Goal: Task Accomplishment & Management: Use online tool/utility

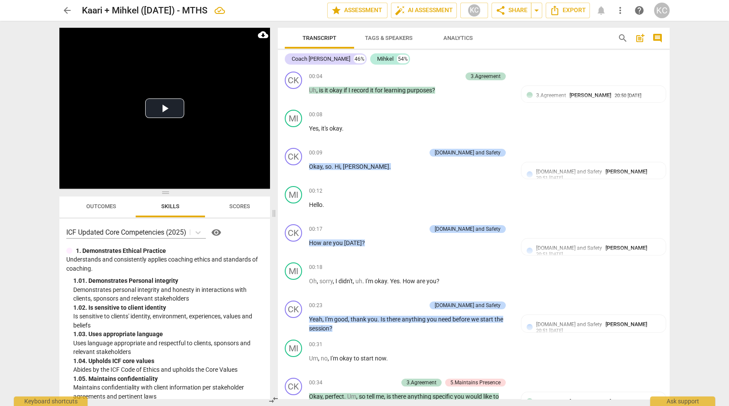
scroll to position [2623, 0]
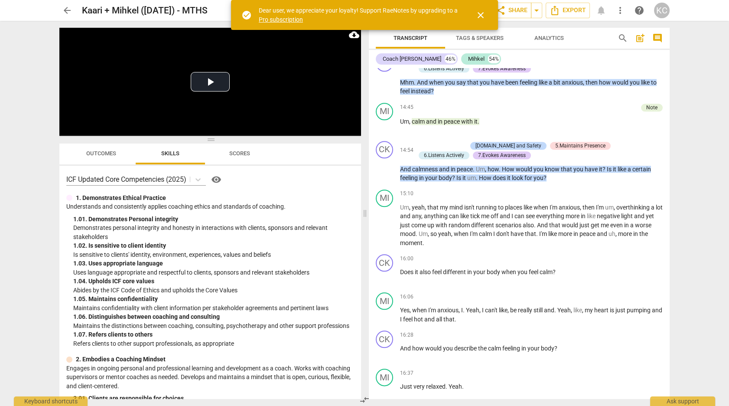
scroll to position [2422, 0]
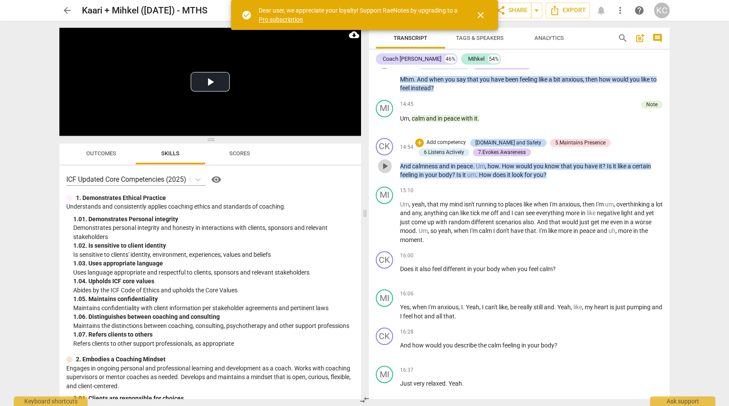
click at [383, 161] on span "play_arrow" at bounding box center [385, 166] width 10 height 10
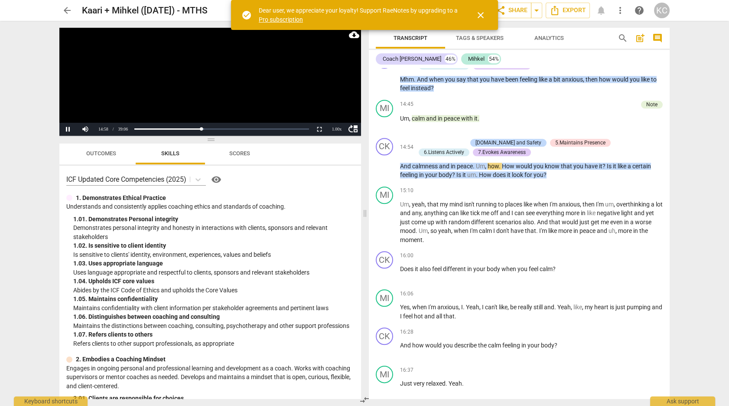
click at [479, 17] on span "close" at bounding box center [481, 15] width 10 height 10
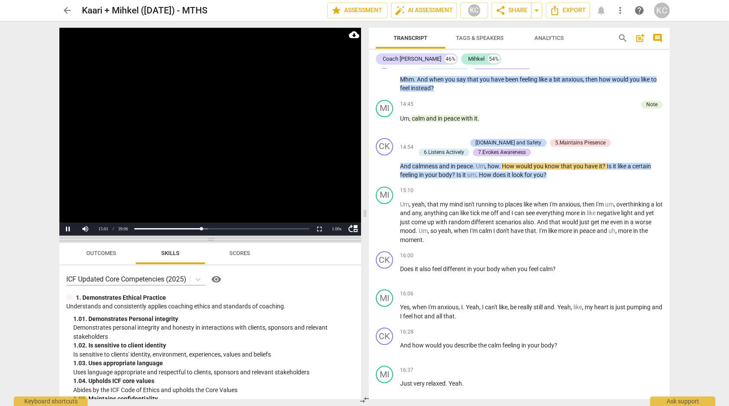
drag, startPoint x: 212, startPoint y: 140, endPoint x: 213, endPoint y: 240, distance: 99.7
click at [213, 240] on span at bounding box center [210, 239] width 302 height 5
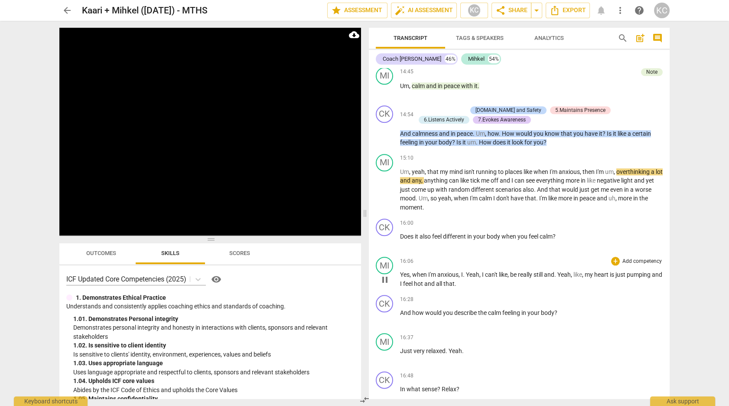
scroll to position [2464, 0]
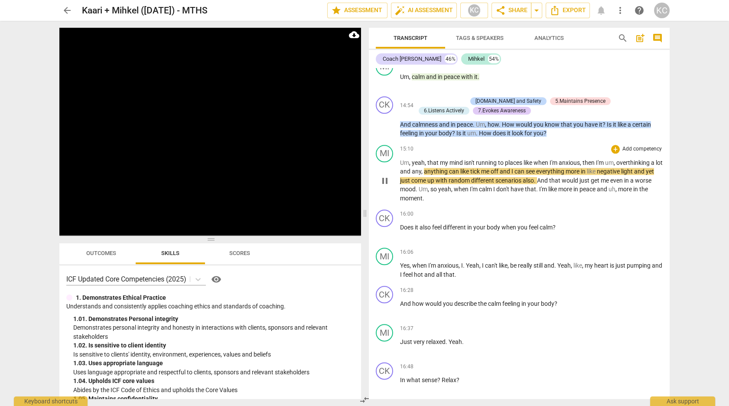
click at [383, 176] on span "pause" at bounding box center [385, 181] width 10 height 10
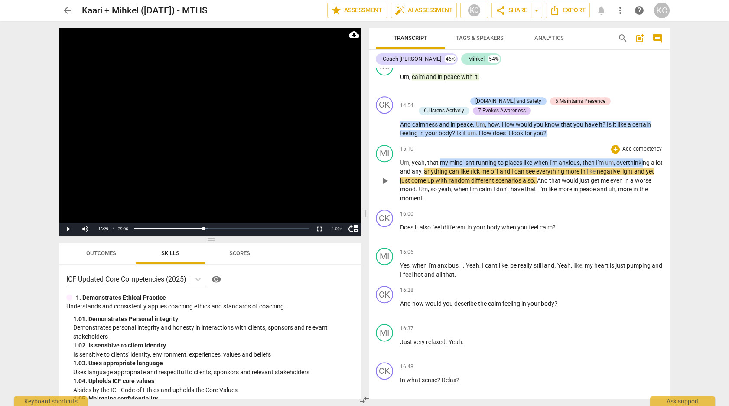
drag, startPoint x: 440, startPoint y: 147, endPoint x: 646, endPoint y: 149, distance: 205.9
click at [646, 158] on p "Um , yeah , that my mind isn't running to places like when I'm anxious , then I…" at bounding box center [531, 180] width 263 height 45
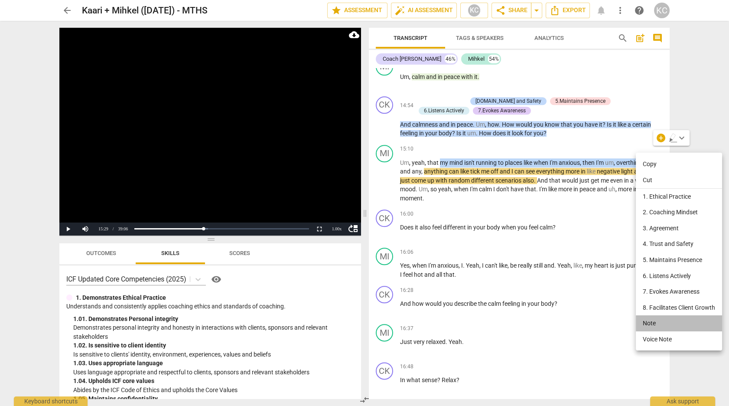
click at [645, 325] on li "Note" at bounding box center [679, 323] width 86 height 16
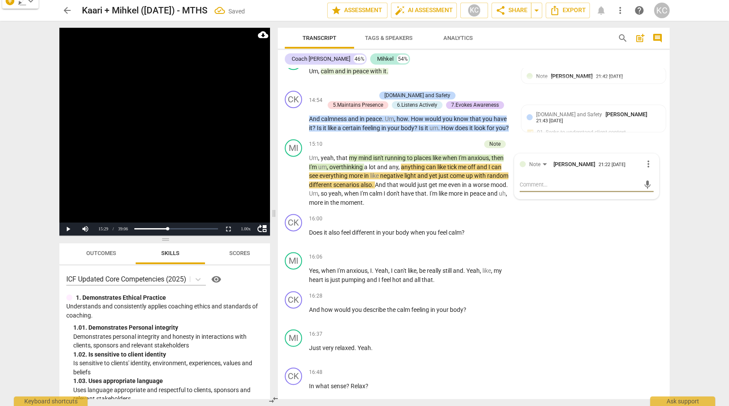
type textarea "m"
type textarea "me"
type textarea "met"
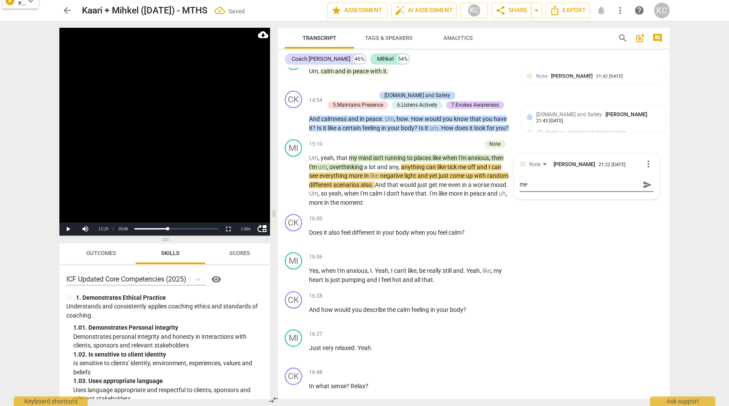
type textarea "met"
type textarea "meta"
type textarea "metap"
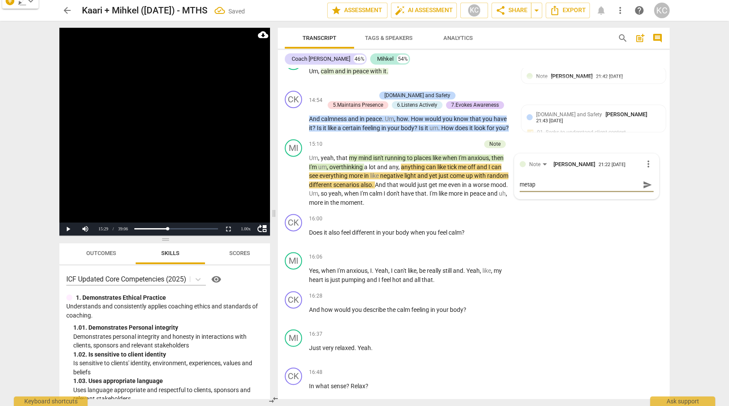
type textarea "metaph"
type textarea "metapho"
type textarea "metaphor"
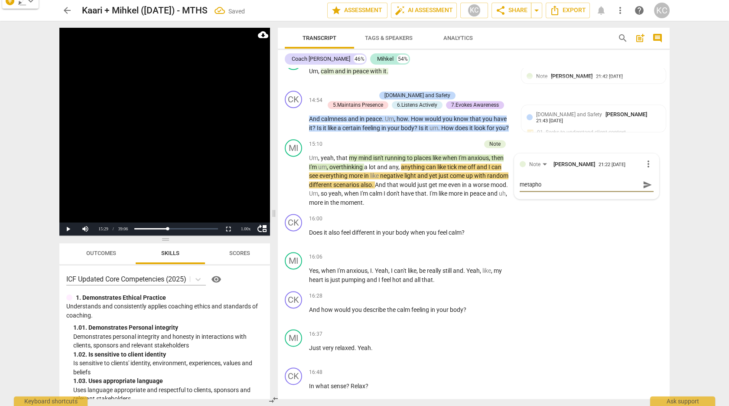
type textarea "metaphor"
click at [606, 296] on div "CK play_arrow pause 16:28 + Add competency keyboard_arrow_right And how would y…" at bounding box center [474, 306] width 392 height 38
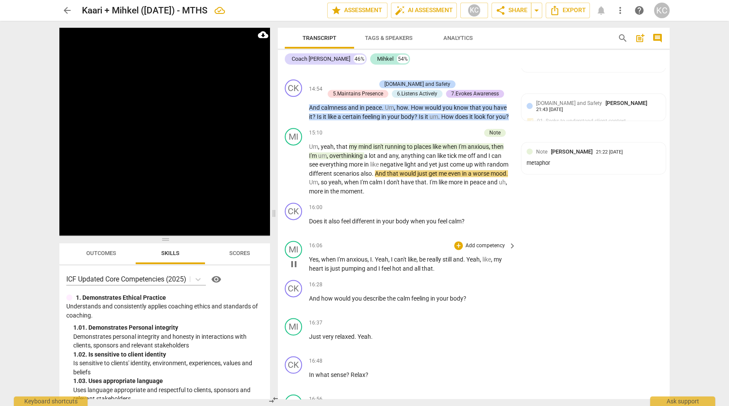
scroll to position [2666, 0]
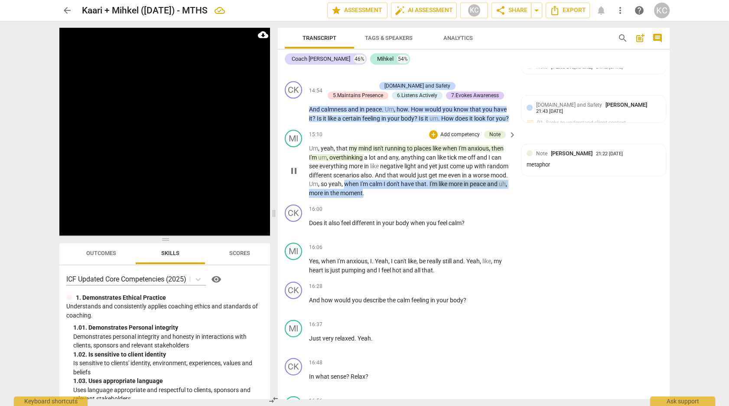
drag, startPoint x: 346, startPoint y: 175, endPoint x: 363, endPoint y: 183, distance: 18.8
click at [363, 183] on p "Um , yeah , that my mind isn't running to places like when I'm anxious , then I…" at bounding box center [410, 170] width 203 height 53
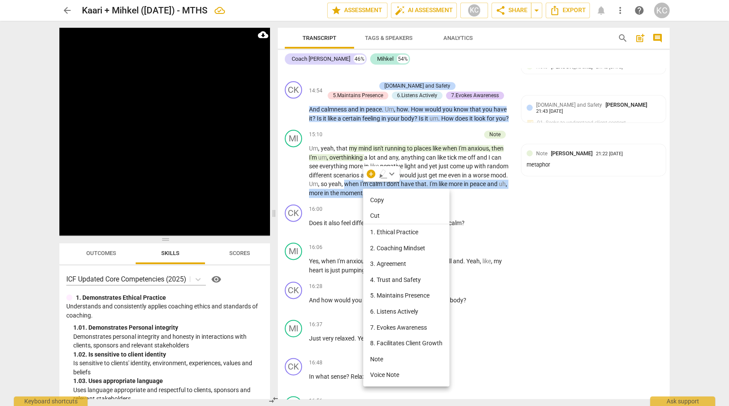
click at [378, 358] on li "Note" at bounding box center [406, 359] width 86 height 16
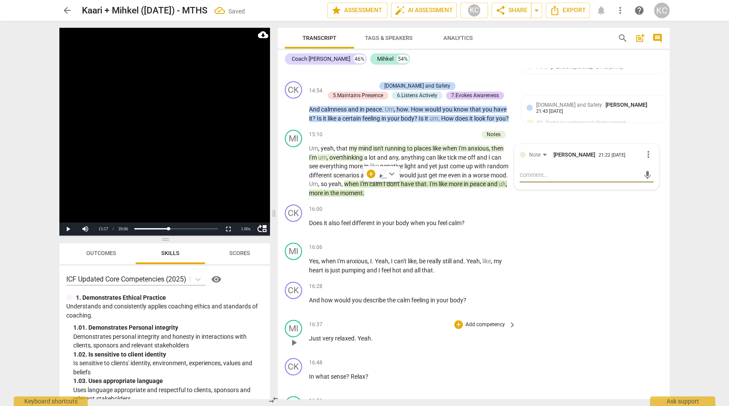
click at [570, 318] on div "MI play_arrow pause 16:37 + Add competency keyboard_arrow_right Just very relax…" at bounding box center [474, 335] width 392 height 38
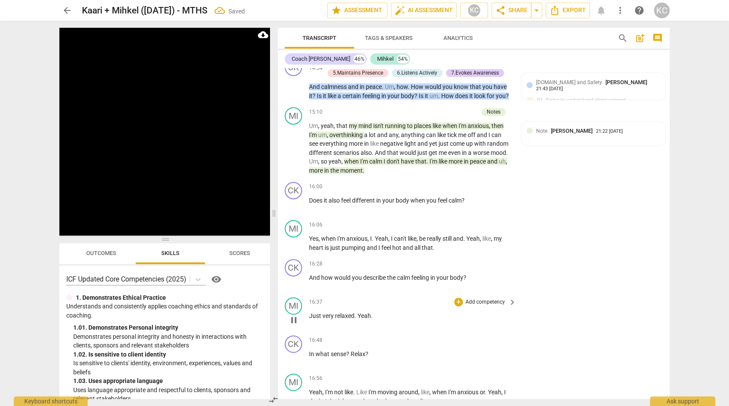
scroll to position [2700, 0]
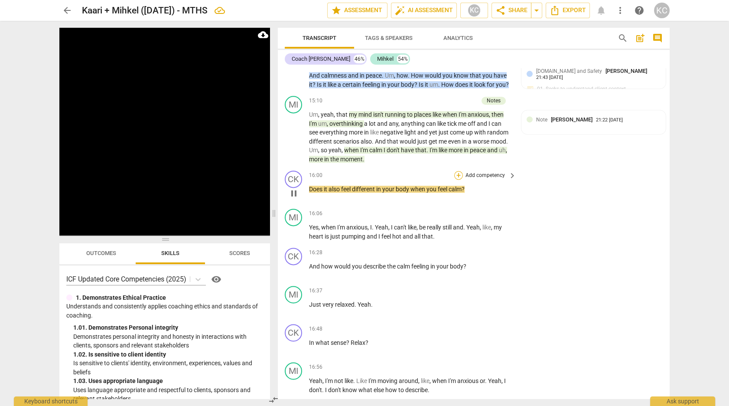
click at [459, 171] on div "+" at bounding box center [458, 175] width 9 height 9
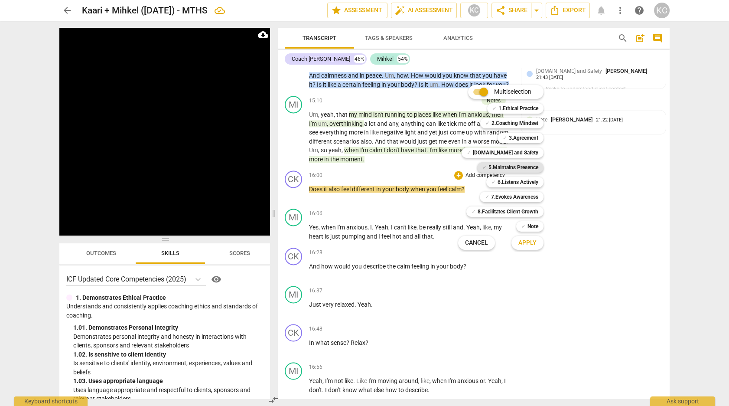
click at [496, 167] on b "5.Maintains Presence" at bounding box center [514, 167] width 50 height 10
click at [526, 238] on button "Apply" at bounding box center [527, 243] width 32 height 16
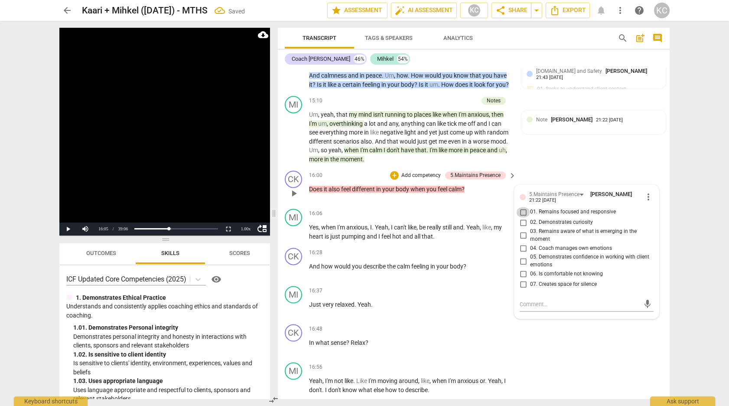
click at [524, 207] on input "01. Remains focused and responsive" at bounding box center [523, 212] width 14 height 10
checkbox input "true"
click at [534, 300] on textarea at bounding box center [580, 304] width 120 height 8
type textarea "G"
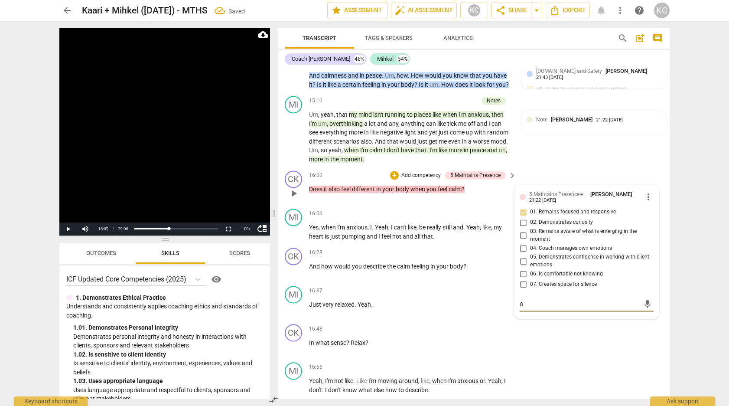
type textarea "Go"
type textarea "Goo"
type textarea "Good"
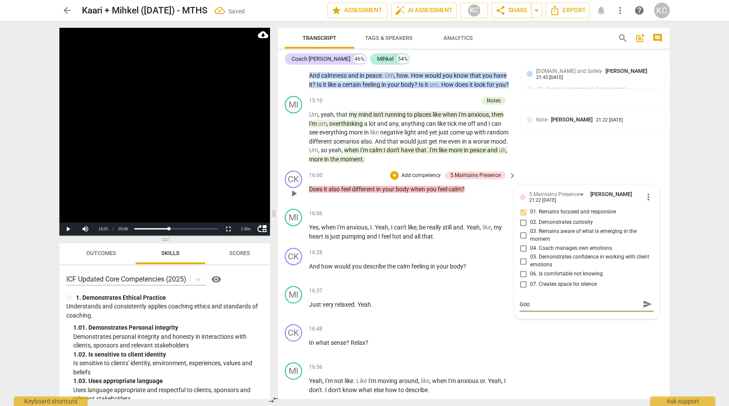
type textarea "Good"
type textarea "Good q"
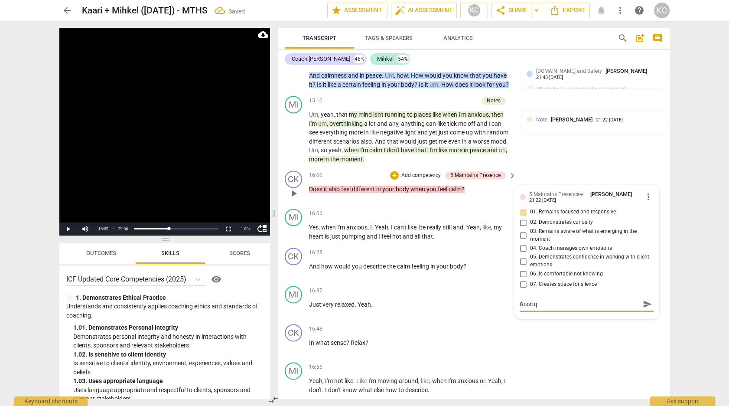
type textarea "Good qu"
type textarea "Good que"
type textarea "Good ques"
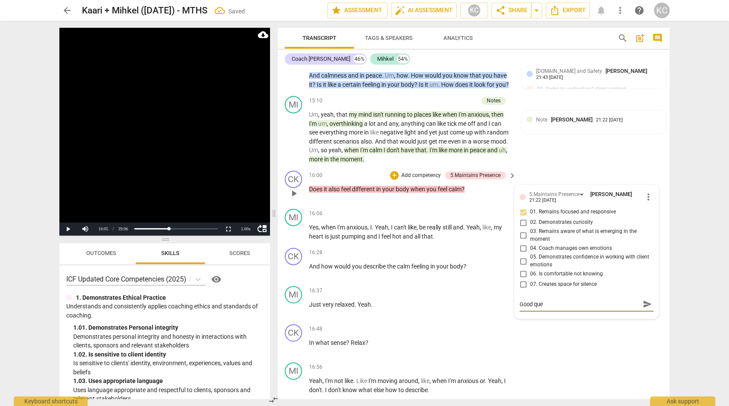
type textarea "Good ques"
type textarea "Good quest"
type textarea "Good questi"
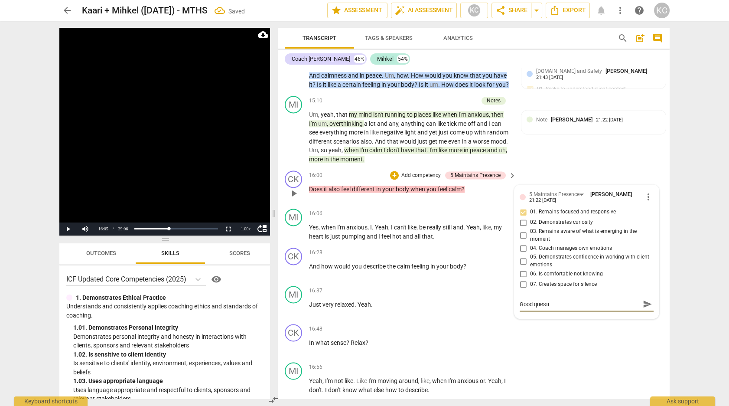
type textarea "Good questio"
type textarea "Good question"
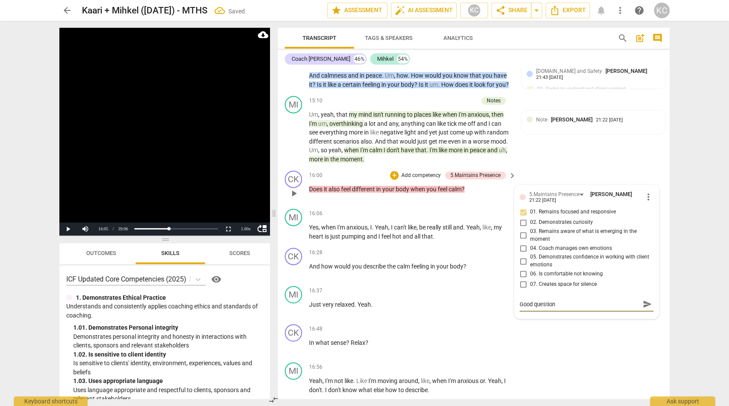
type textarea "Good question"
type textarea "Good question a"
type textarea "Good question an"
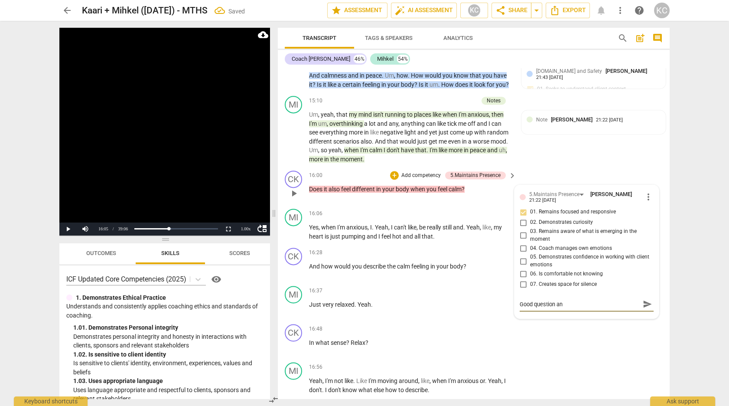
type textarea "Good question and"
type textarea "Good question and a"
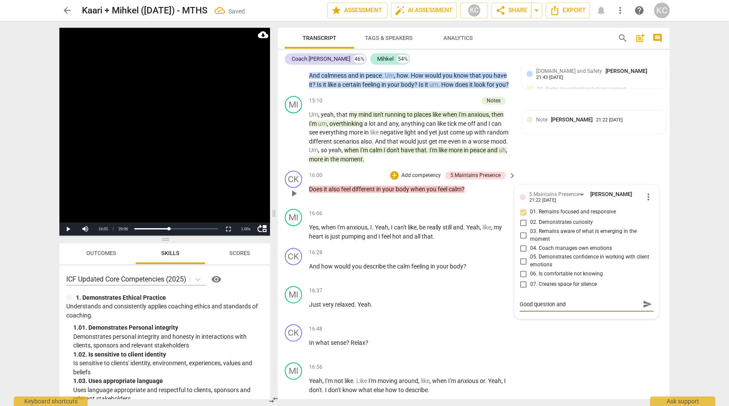
type textarea "Good question and a"
type textarea "Good question and an"
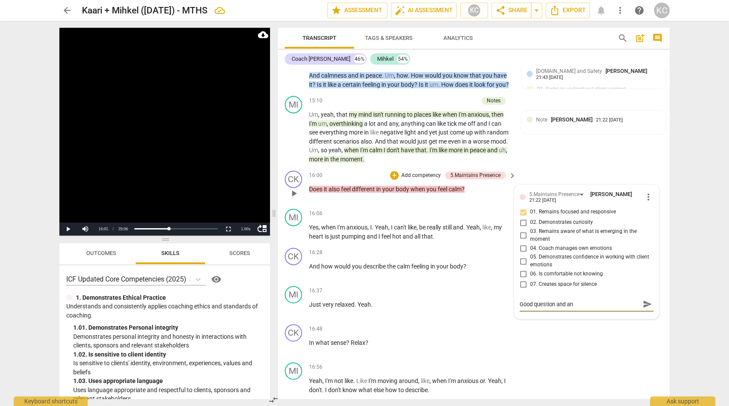
type textarea "Good question and an i"
type textarea "Good question and an in"
type textarea "Good question and an inv"
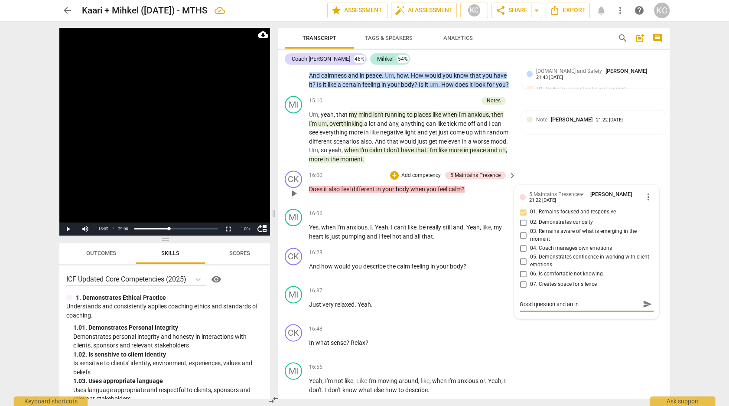
type textarea "Good question and an inv"
type textarea "Good question and an invi"
type textarea "Good question and an invit"
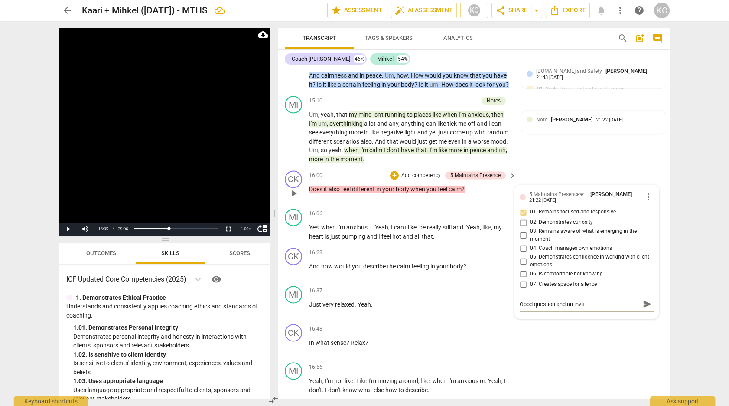
type textarea "Good question and an invita"
type textarea "Good question and an invitat"
type textarea "Good question and an invitati"
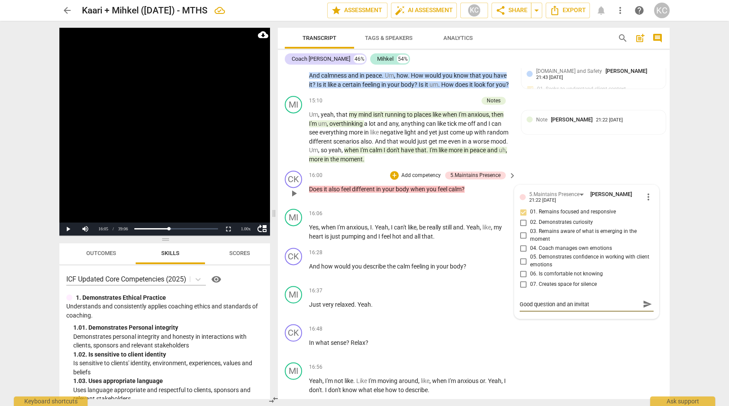
type textarea "Good question and an invitati"
type textarea "Good question and an invitatio"
type textarea "Good question and an invitation"
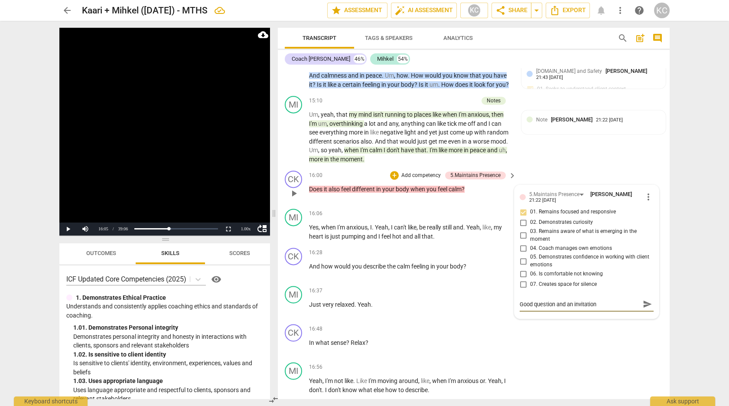
type textarea "Good question and an invitation"
type textarea "Good question and an invitation t"
type textarea "Good question and an invitation to"
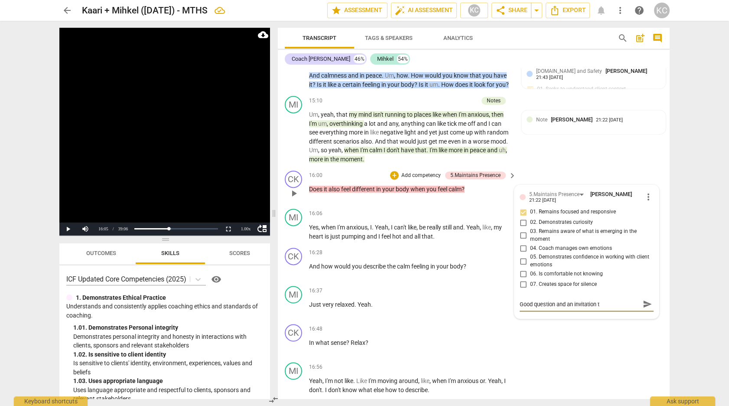
type textarea "Good question and an invitation to"
type textarea "Good question and an invitation to a"
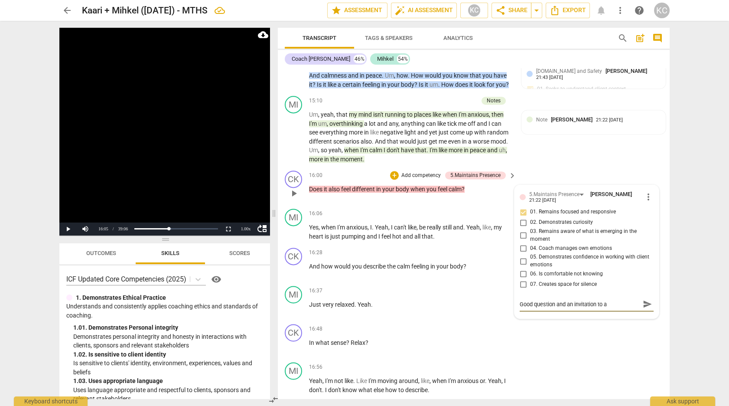
type textarea "Good question and an invitation to as"
type textarea "Good question and an invitation to ask"
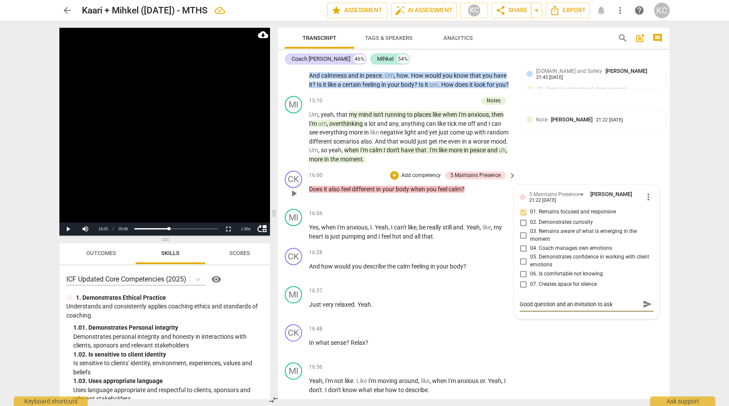
type textarea "Good question and an invitation to ask"
type textarea "Good question and an invitation to ask i"
type textarea "Good question and an invitation to ask in"
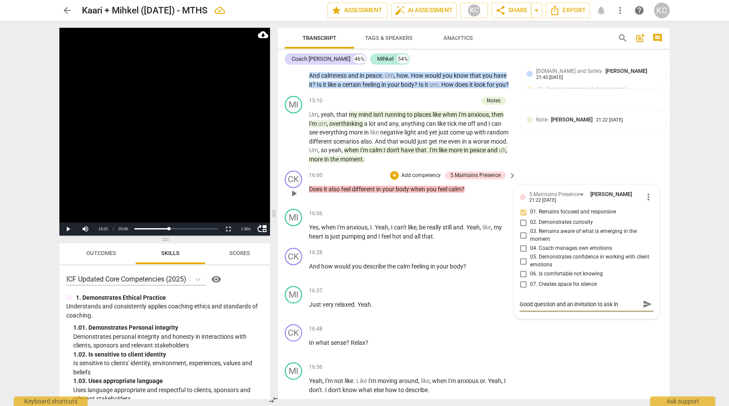
type textarea "Good question and an invitation to ask in"
type textarea "Good question and an invitation to ask in a"
type textarea "Good question and an invitation to ask in an"
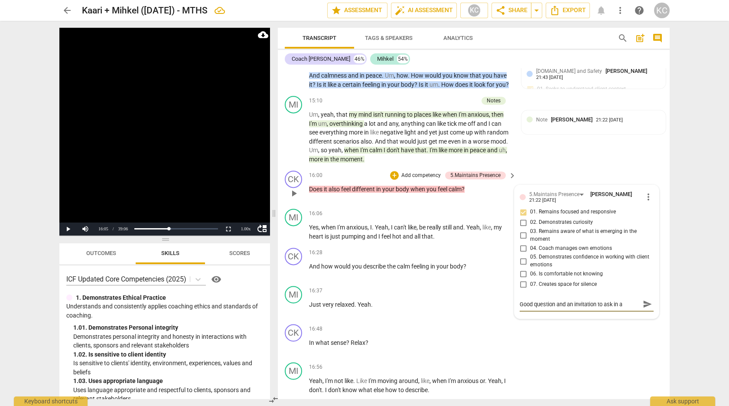
type textarea "Good question and an invitation to ask in an"
type textarea "Good question and an invitation to ask in an o"
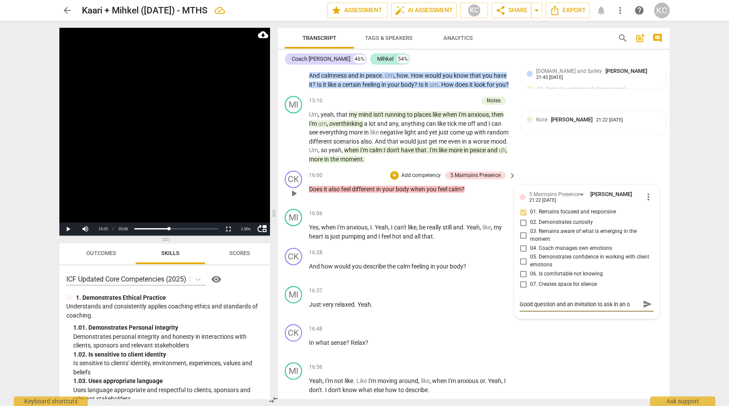
type textarea "Good question and an invitation to ask in an op"
type textarea "Good question and an invitation to ask in an ope"
type textarea "Good question and an invitation to ask in an open"
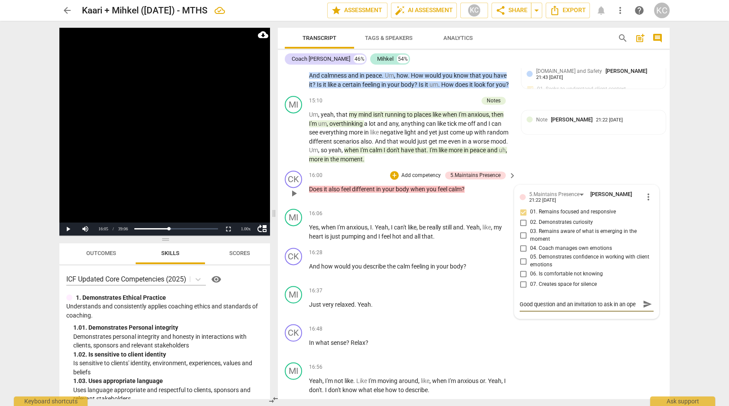
type textarea "Good question and an invitation to ask in an open"
type textarea "Good question and an invitation to ask in an open e"
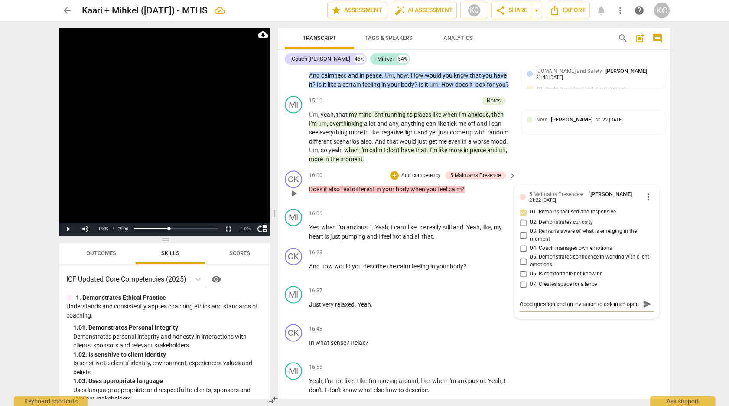
type textarea "Good question and an invitation to ask in an open e"
type textarea "Good question and an invitation to ask in an open en"
type textarea "Good question and an invitation to ask in an open end"
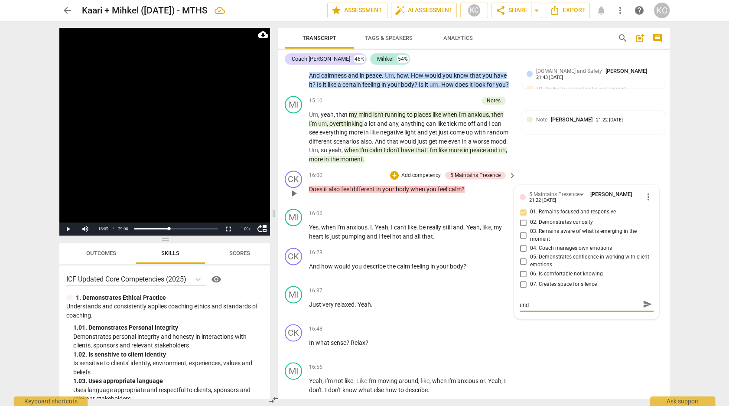
type textarea "Good question and an invitation to ask in an open ende"
type textarea "Good question and an invitation to ask in an open ended"
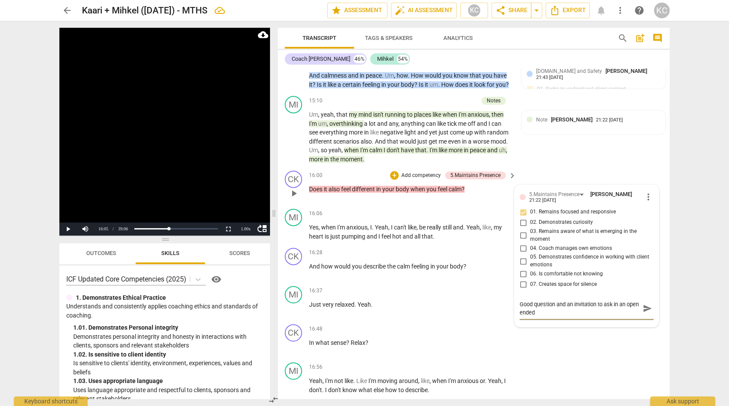
type textarea "Good question and an invitation to ask in an open ended m"
type textarea "Good question and an invitation to ask in an open ended ma"
type textarea "Good question and an invitation to ask in an open ended man"
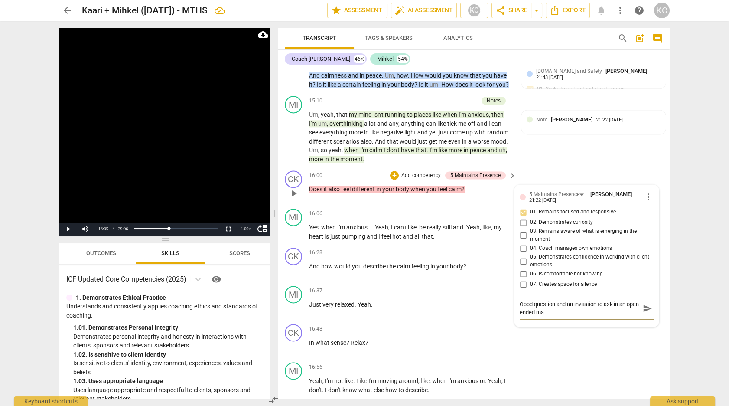
type textarea "Good question and an invitation to ask in an open ended man"
type textarea "Good question and an invitation to ask in an open ended mann"
type textarea "Good question and an invitation to ask in an open ended manne"
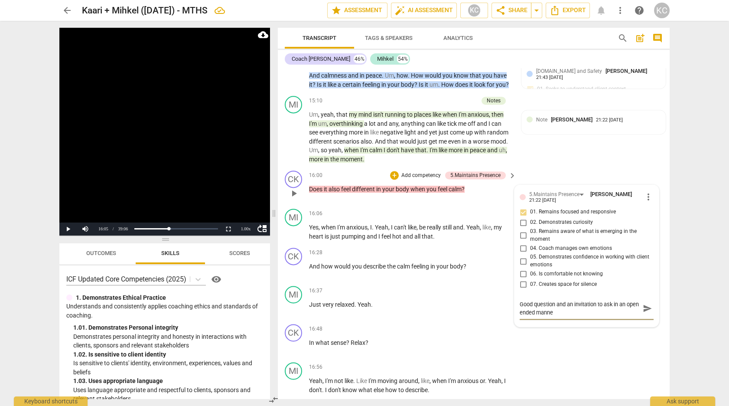
type textarea "Good question and an invitation to ask in an open ended manner"
type textarea "Good question and an invitation to ask in an open ended manner,"
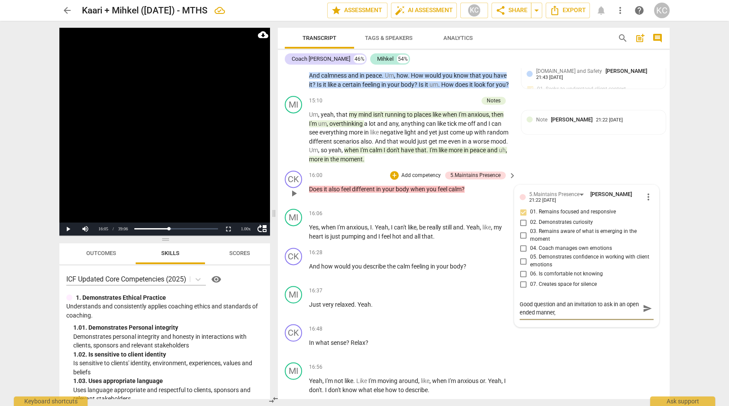
type textarea "Good question and an invitation to ask in an open ended manner,"
type textarea "Good question and an invitation to ask in an open ended manner, e"
type textarea "Good question and an invitation to ask in an open ended manner, ex"
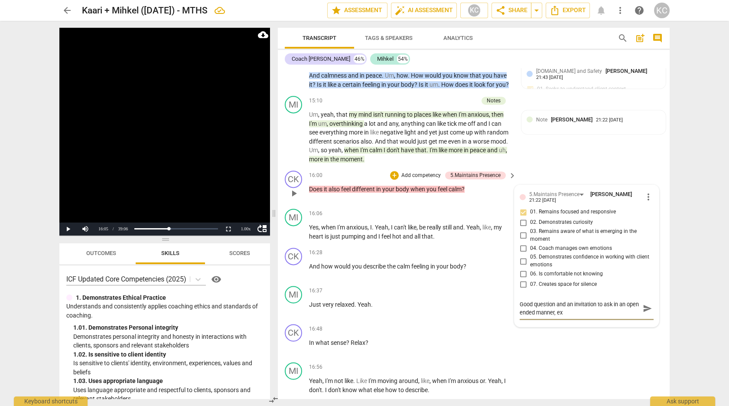
type textarea "Good question and an invitation to ask in an open ended manner, exa"
type textarea "Good question and an invitation to ask in an open ended manner, exam"
type textarea "Good question and an invitation to ask in an open ended manner, examp"
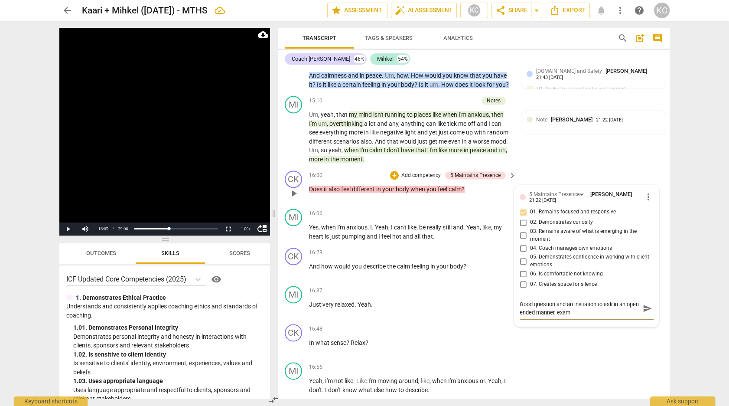
type textarea "Good question and an invitation to ask in an open ended manner, examp"
type textarea "Good question and an invitation to ask in an open ended manner, exampl"
type textarea "Good question and an invitation to ask in an open ended manner, example"
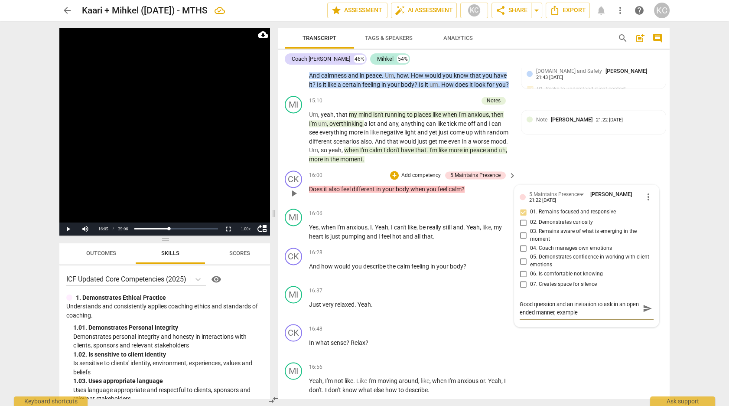
type textarea "Good question and an invitation to ask in an open ended manner, example:"
type textarea "Good question and an invitation to ask in an open ended manner, example: ""
type textarea "Good question and an invitation to ask in an open ended manner, example: "A"
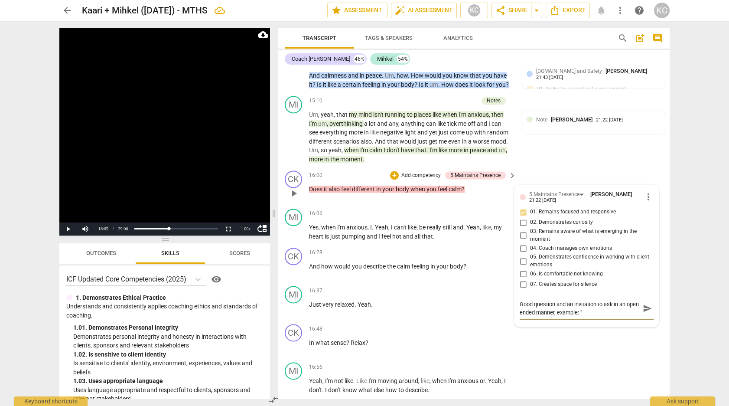
type textarea "Good question and an invitation to ask in an open ended manner, example: "A"
type textarea "Good question and an invitation to ask in an open ended manner, example: "An"
type textarea "Good question and an invitation to ask in an open ended manner, example: "And"
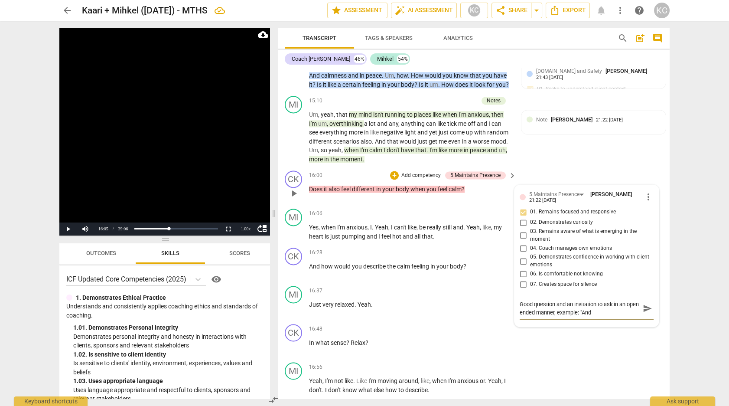
type textarea "Good question and an invitation to ask in an open ended manner, example: "And"
type textarea "Good question and an invitation to ask in an open ended manner, example: "And h"
type textarea "Good question and an invitation to ask in an open ended manner, example: "And ho"
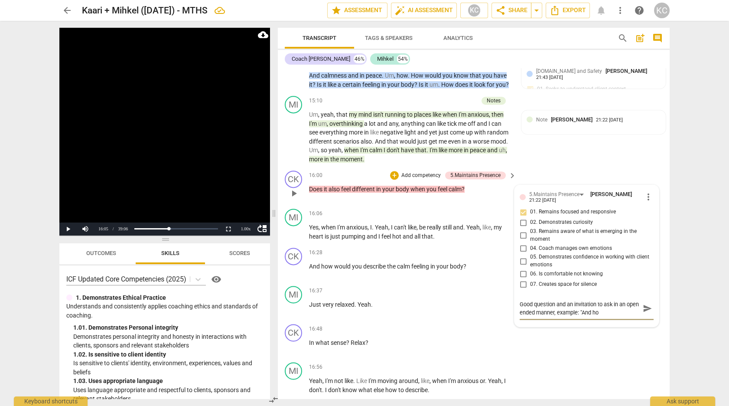
type textarea "Good question and an invitation to ask in an open ended manner, example: "And h…"
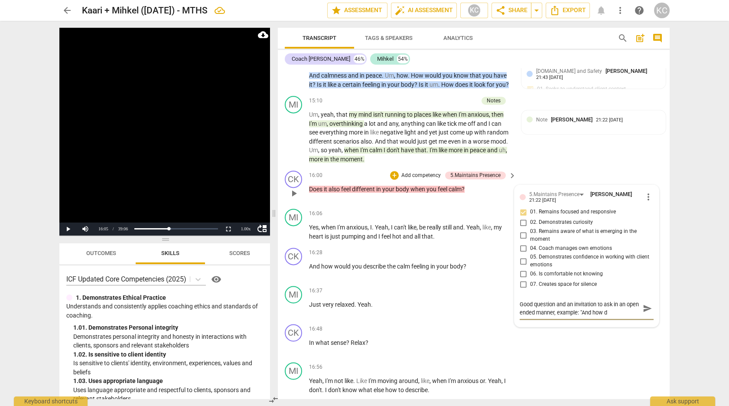
type textarea "Good question and an invitation to ask in an open ended manner, example: "And h…"
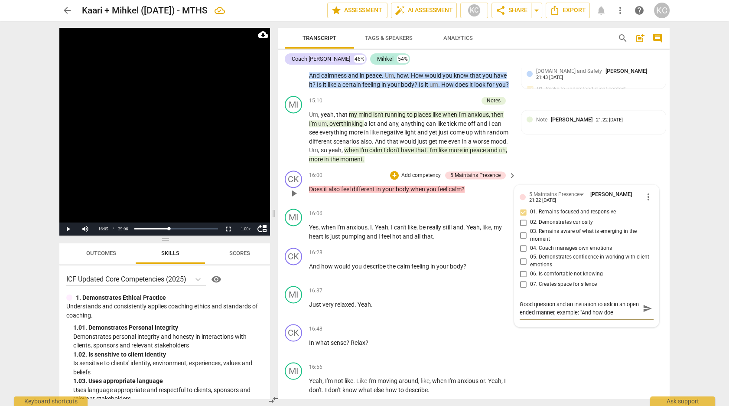
type textarea "Good question and an invitation to ask in an open ended manner, example: "And h…"
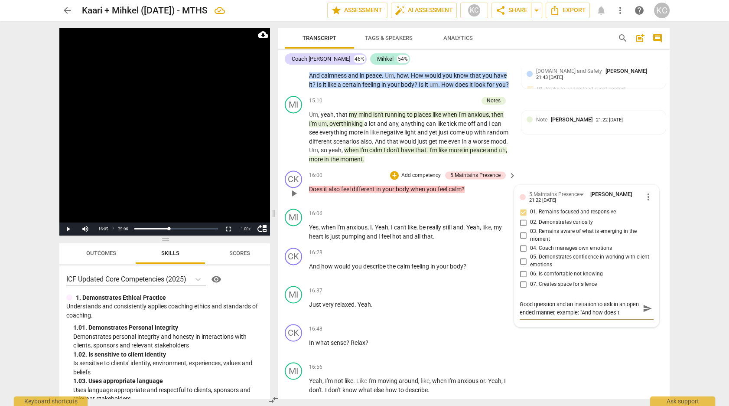
type textarea "Good question and an invitation to ask in an open ended manner, example: "And h…"
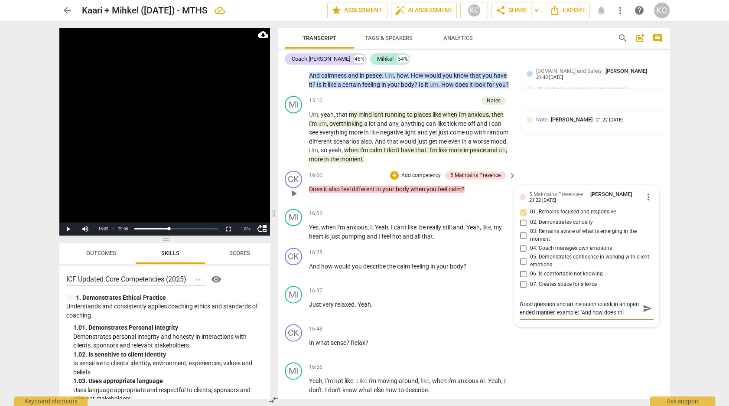
type textarea "Good question and an invitation to ask in an open ended manner, example: "And h…"
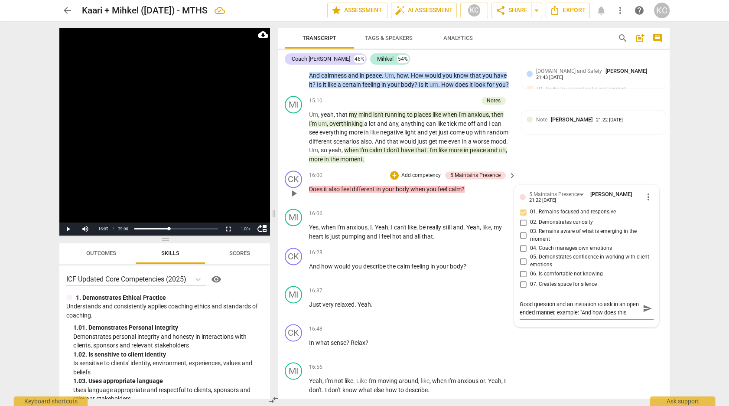
type textarea "Good question and an invitation to ask in an open ended manner, example: "And h…"
click at [581, 358] on div "MI play_arrow pause 16:56 + Add competency keyboard_arrow_right Yeah , I'm not …" at bounding box center [474, 377] width 392 height 39
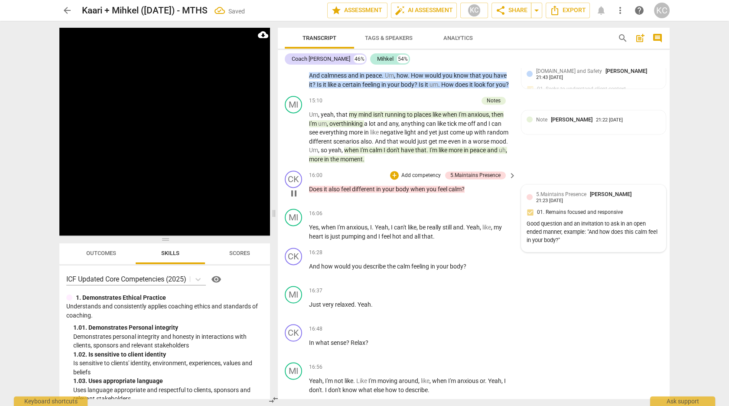
click at [565, 197] on div "5.Maintains Presence Kamal Chaballout 21:23 09-19-2025 01. Remains focused and …" at bounding box center [594, 218] width 134 height 56
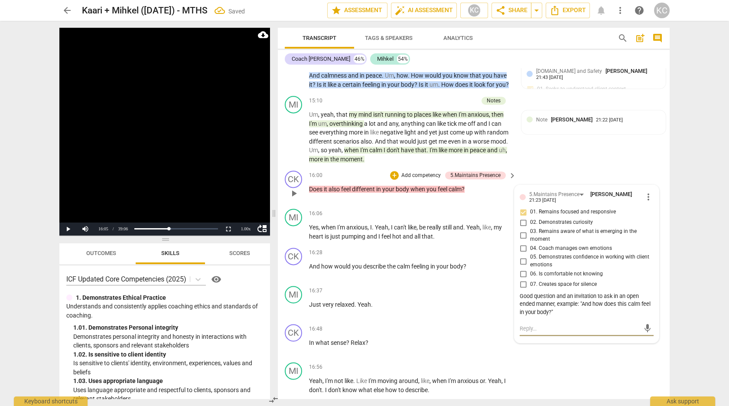
click at [529, 324] on textarea at bounding box center [580, 328] width 120 height 8
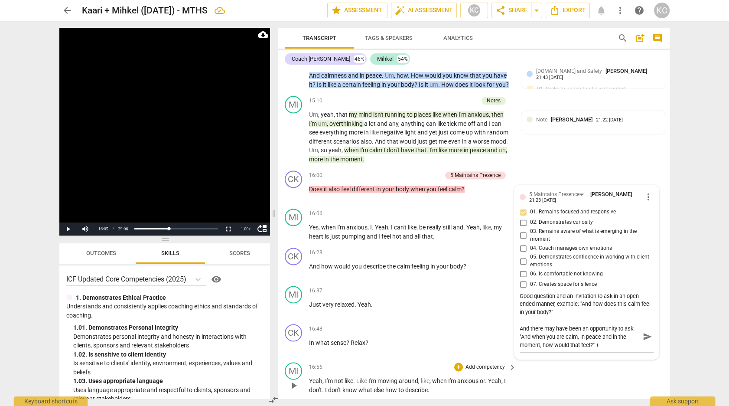
click at [575, 361] on div "MI play_arrow pause 16:56 + Add competency keyboard_arrow_right Yeah , I'm not …" at bounding box center [474, 377] width 392 height 39
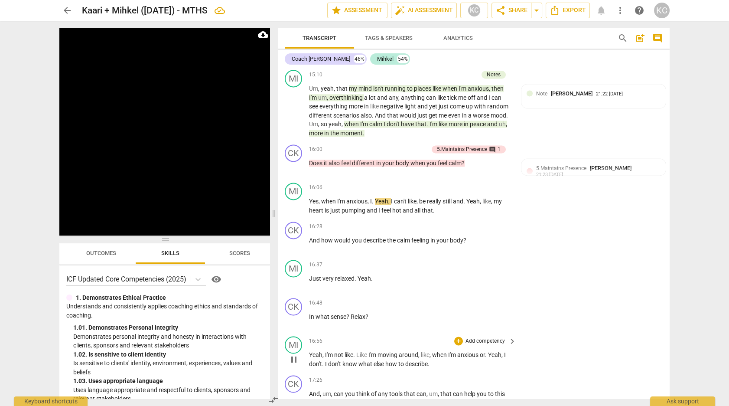
scroll to position [2728, 0]
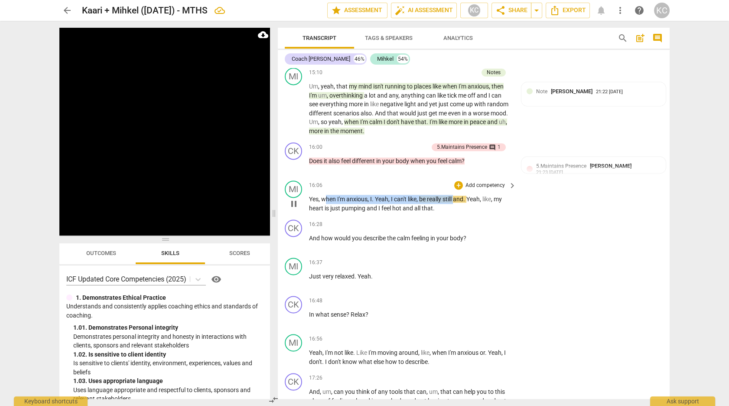
drag, startPoint x: 323, startPoint y: 189, endPoint x: 455, endPoint y: 189, distance: 131.3
click at [455, 195] on p "Yes , when I'm anxious , I . Yeah , I can't like , be really still and . Yeah ,…" at bounding box center [410, 204] width 203 height 18
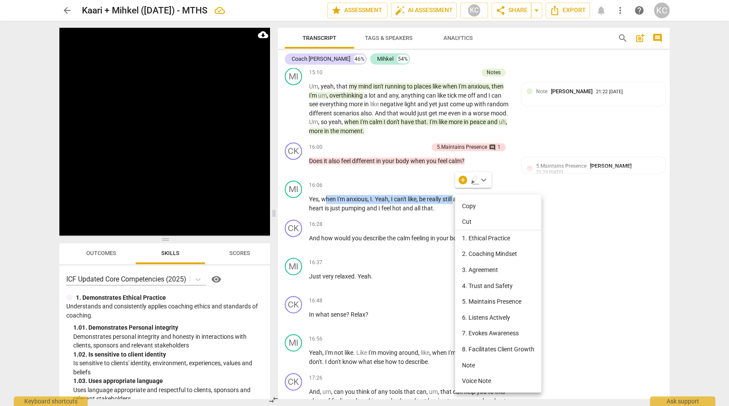
click at [477, 363] on li "Note" at bounding box center [498, 365] width 86 height 16
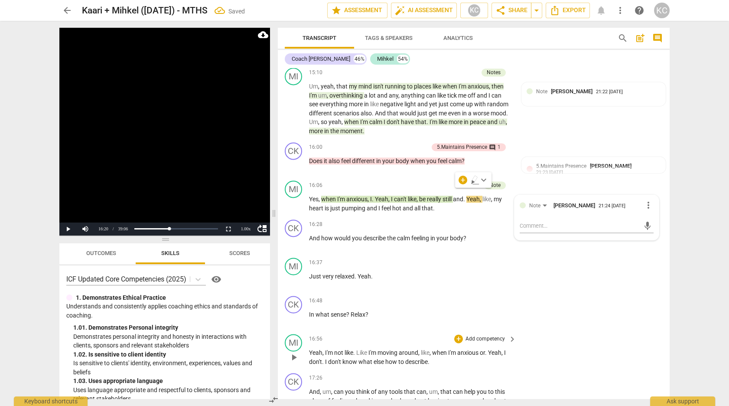
click at [595, 334] on div "MI play_arrow pause 16:56 + Add competency keyboard_arrow_right Yeah , I'm not …" at bounding box center [474, 349] width 392 height 39
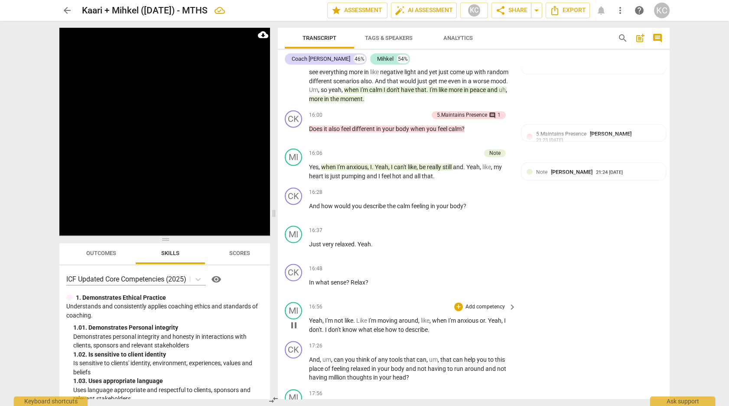
scroll to position [2761, 0]
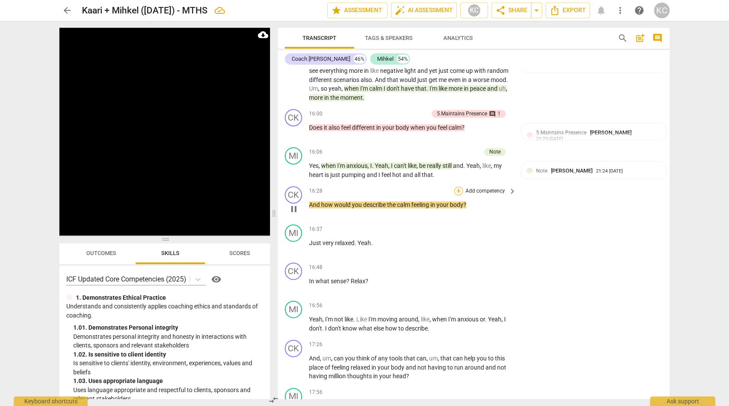
click at [461, 186] on div "+" at bounding box center [458, 190] width 9 height 9
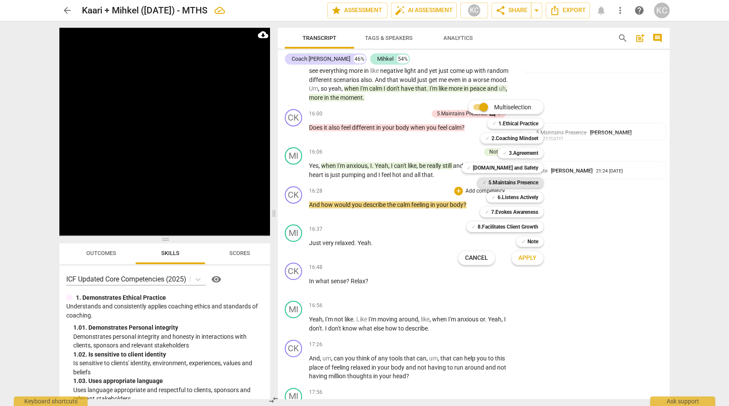
click at [493, 183] on b "5.Maintains Presence" at bounding box center [514, 182] width 50 height 10
click at [521, 259] on span "Apply" at bounding box center [527, 258] width 18 height 9
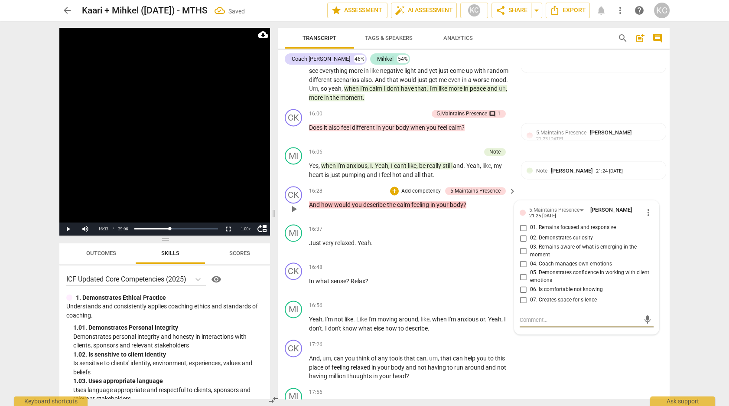
click at [520, 233] on input "02. Demonstrates curiosity" at bounding box center [523, 238] width 14 height 10
click at [521, 222] on input "01. Remains focused and responsive" at bounding box center [523, 227] width 14 height 10
click at [523, 316] on textarea at bounding box center [580, 320] width 120 height 8
click at [582, 349] on div "CK play_arrow pause 17:26 + Add competency keyboard_arrow_right And , um , can …" at bounding box center [474, 360] width 392 height 48
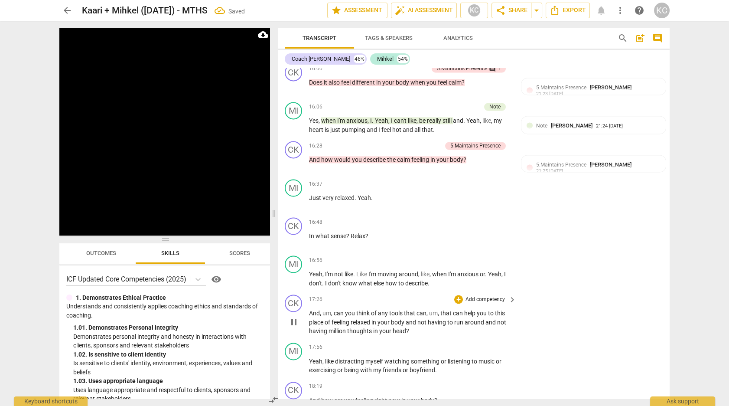
scroll to position [2809, 0]
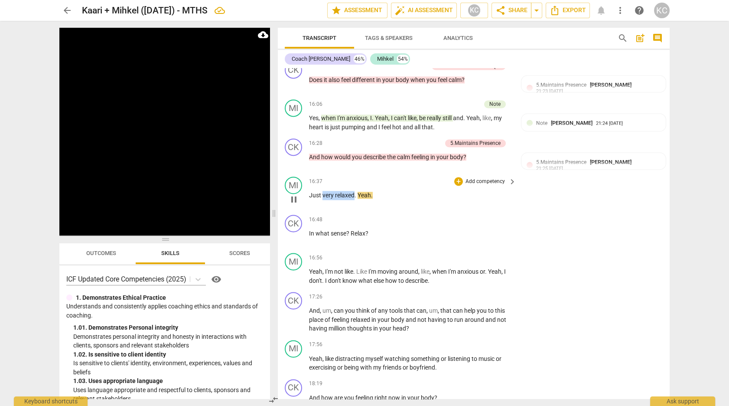
drag, startPoint x: 322, startPoint y: 187, endPoint x: 353, endPoint y: 187, distance: 31.2
click at [353, 191] on p "Just very relaxed . Yeah ." at bounding box center [410, 195] width 203 height 9
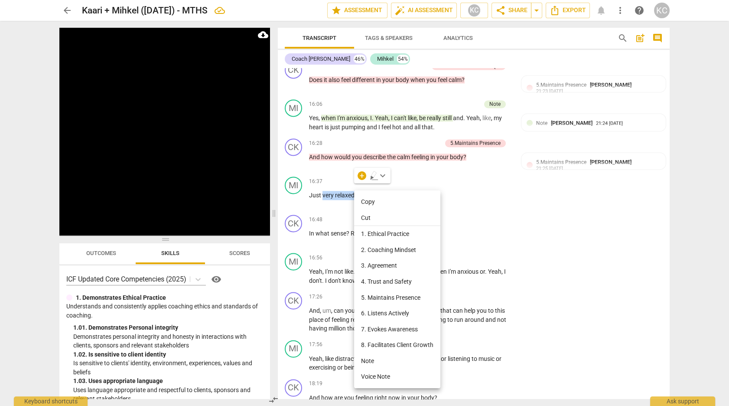
click at [379, 356] on li "Note" at bounding box center [397, 361] width 86 height 16
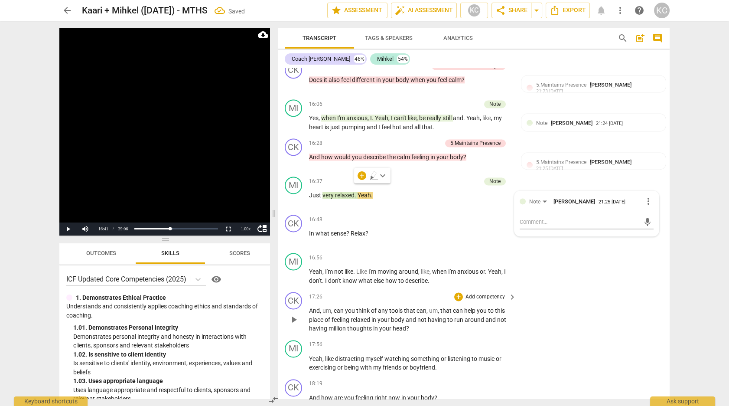
click at [620, 306] on div "CK play_arrow pause 17:26 + Add competency keyboard_arrow_right And , um , can …" at bounding box center [474, 312] width 392 height 48
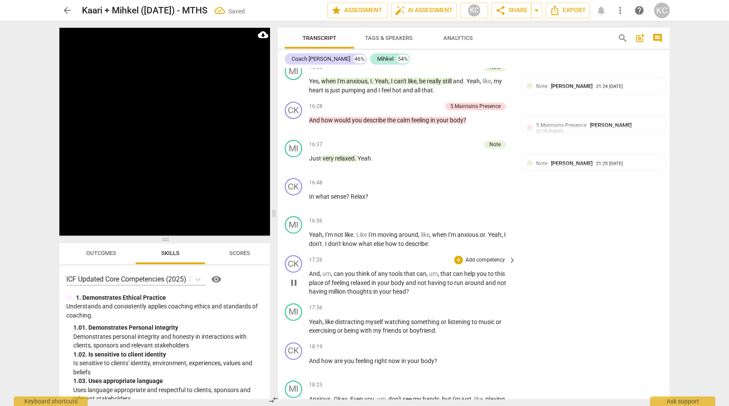
scroll to position [2850, 0]
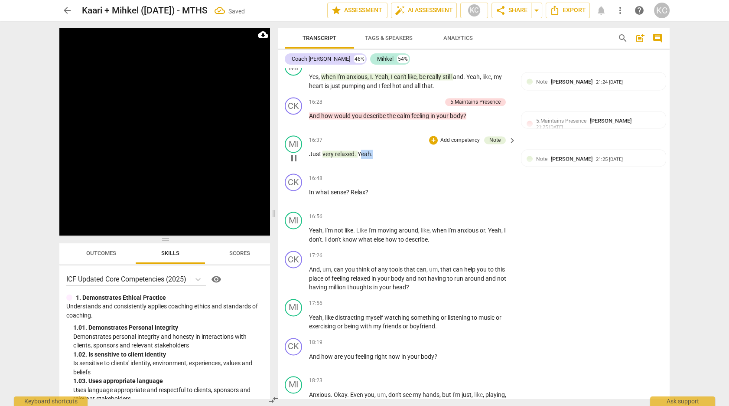
drag, startPoint x: 361, startPoint y: 144, endPoint x: 372, endPoint y: 143, distance: 11.7
click at [372, 150] on p "Just very relaxed . Yeah ." at bounding box center [410, 154] width 203 height 9
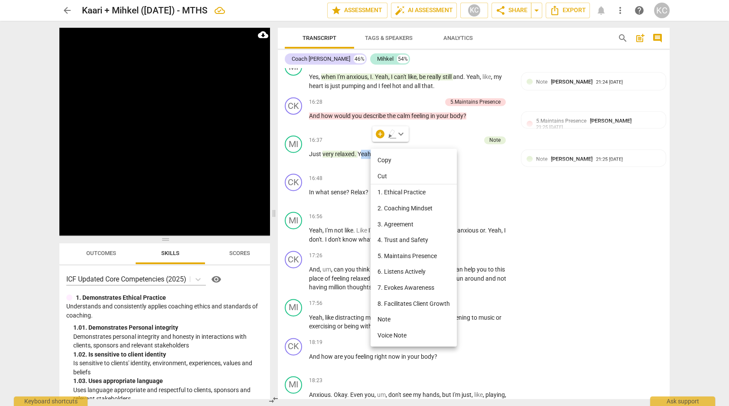
click at [388, 318] on li "Note" at bounding box center [414, 319] width 86 height 16
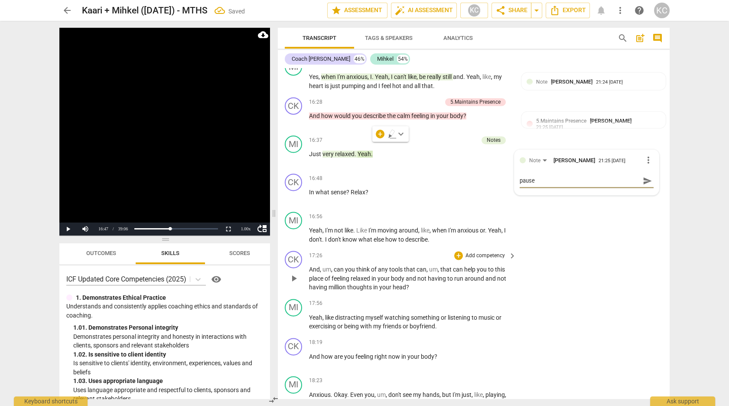
click at [586, 261] on div "CK play_arrow pause 17:26 + Add competency keyboard_arrow_right And , um , can …" at bounding box center [474, 271] width 392 height 48
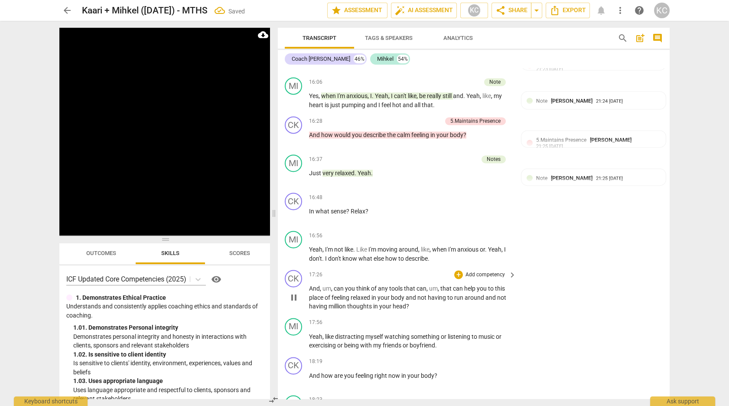
scroll to position [2831, 0]
click at [459, 193] on div "+" at bounding box center [458, 197] width 9 height 9
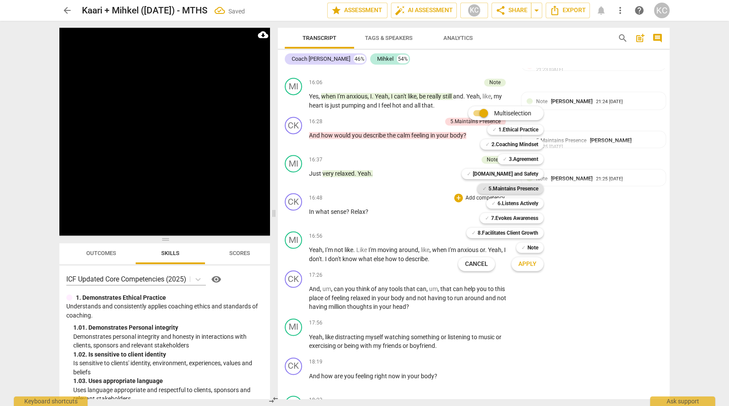
click at [494, 190] on b "5.Maintains Presence" at bounding box center [514, 188] width 50 height 10
click at [503, 219] on b "7.Evokes Awareness" at bounding box center [514, 218] width 47 height 10
click at [514, 203] on b "6.Listens Actively" at bounding box center [518, 203] width 41 height 10
click at [526, 261] on span "Apply" at bounding box center [527, 264] width 18 height 9
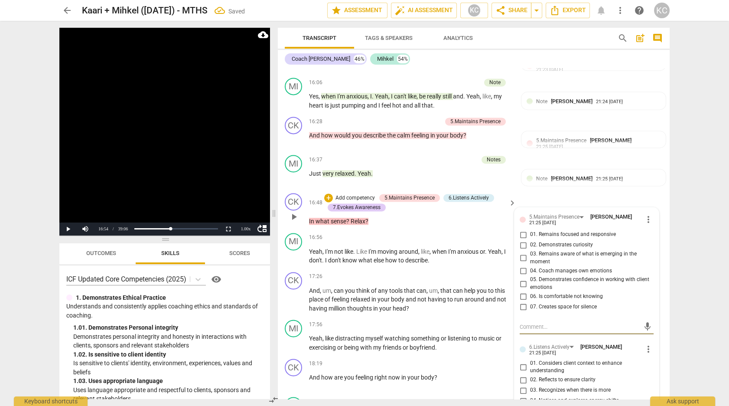
click at [526, 229] on input "01. Remains focused and responsive" at bounding box center [523, 234] width 14 height 10
click at [523, 240] on input "02. Demonstrates curiosity" at bounding box center [523, 245] width 14 height 10
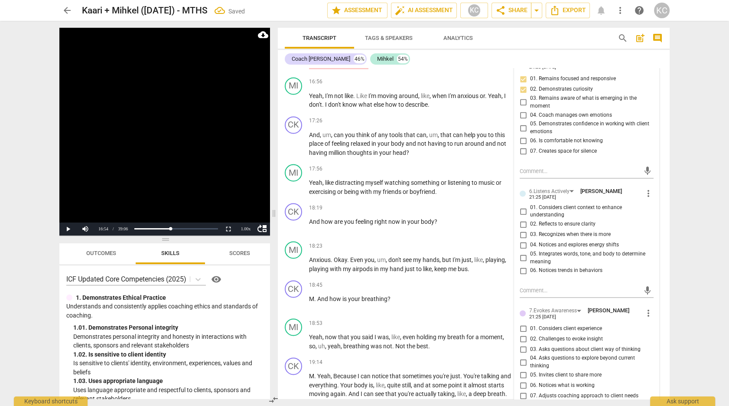
click at [521, 253] on input "05. Integrates words, tone, and body to determine meaning" at bounding box center [523, 258] width 14 height 10
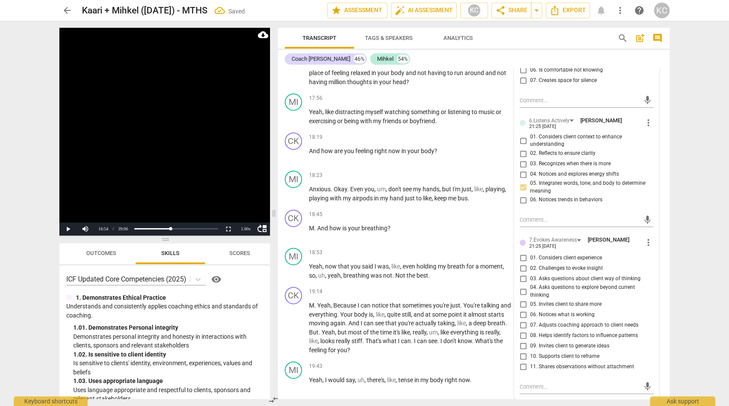
scroll to position [3076, 0]
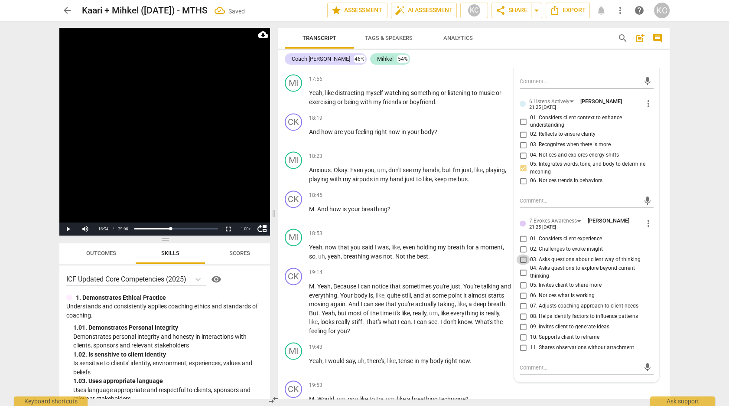
click at [521, 254] on input "03. Asks questions about client way of thinking" at bounding box center [523, 259] width 14 height 10
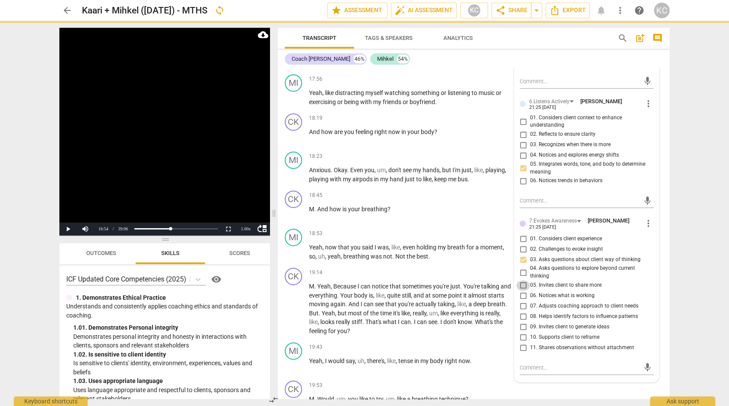
click at [523, 280] on input "05. Invites client to share more" at bounding box center [523, 285] width 14 height 10
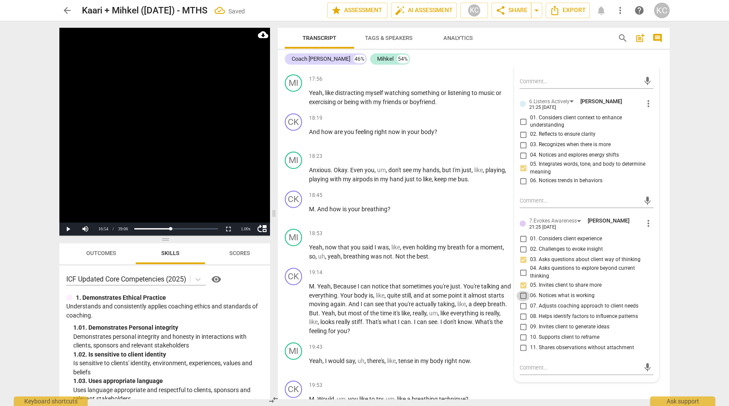
click at [525, 290] on input "06. Notices what is working" at bounding box center [523, 295] width 14 height 10
click at [524, 301] on input "07. Adjusts coaching approach to client needs" at bounding box center [523, 306] width 14 height 10
click at [524, 363] on textarea at bounding box center [580, 367] width 120 height 8
click at [586, 390] on div "CK play_arrow pause 19:53 + Add competency keyboard_arrow_right M . Would , um …" at bounding box center [474, 396] width 392 height 38
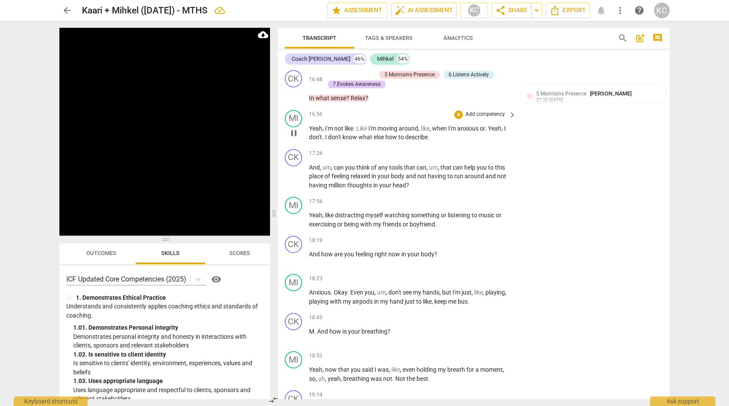
scroll to position [2955, 0]
drag, startPoint x: 491, startPoint y: 117, endPoint x: 428, endPoint y: 127, distance: 64.1
click at [428, 127] on p "Yeah , I'm not like . Like I'm moving around , like , when I'm anxious or . Yea…" at bounding box center [410, 132] width 203 height 18
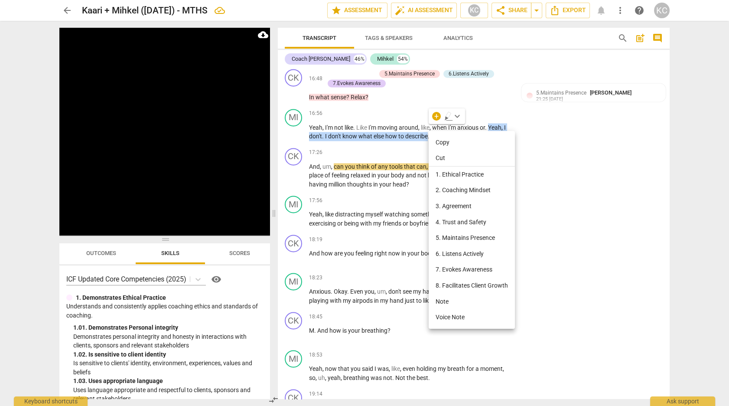
click at [440, 303] on li "Note" at bounding box center [472, 301] width 86 height 16
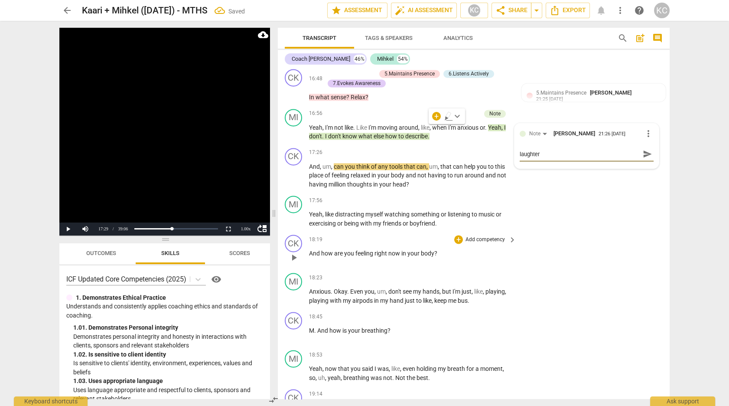
click at [577, 256] on div "CK play_arrow pause 18:19 + Add competency keyboard_arrow_right And how are you…" at bounding box center [474, 250] width 392 height 38
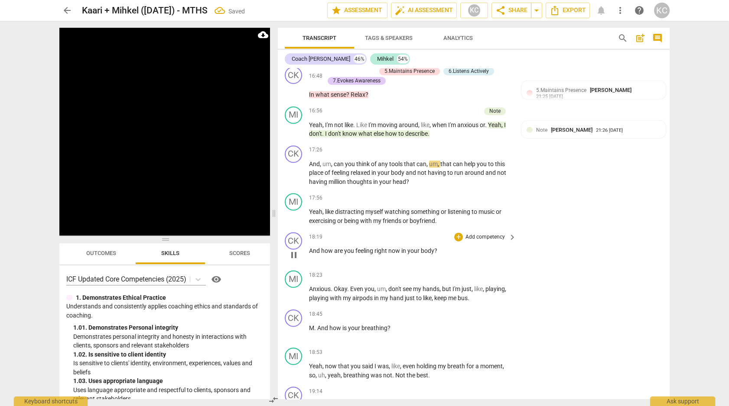
scroll to position [2959, 0]
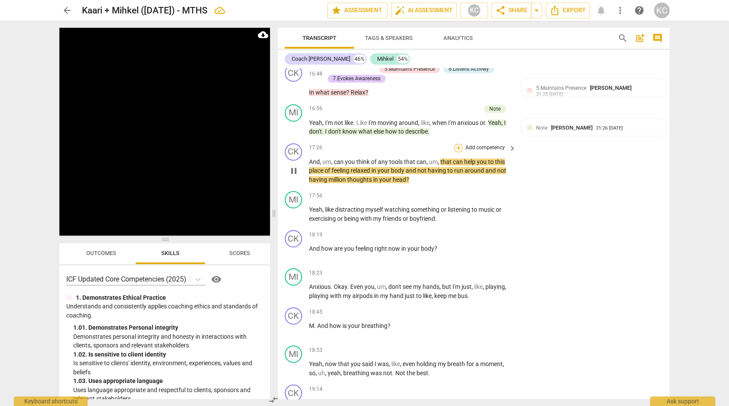
click at [459, 143] on div "+" at bounding box center [458, 147] width 9 height 9
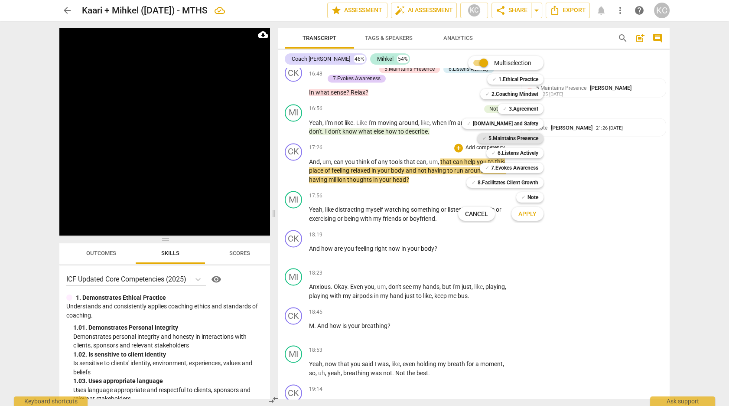
click at [493, 137] on b "5.Maintains Presence" at bounding box center [514, 138] width 50 height 10
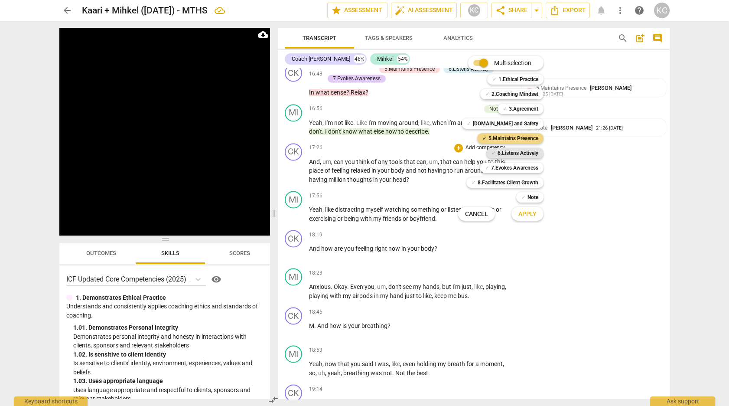
click at [496, 150] on div "✓ 6.Listens Actively" at bounding box center [514, 153] width 57 height 10
click at [494, 168] on b "7.Evokes Awareness" at bounding box center [514, 168] width 47 height 10
click at [495, 124] on b "[DOMAIN_NAME] and Safety" at bounding box center [505, 123] width 65 height 10
click at [526, 213] on span "Apply" at bounding box center [527, 214] width 18 height 9
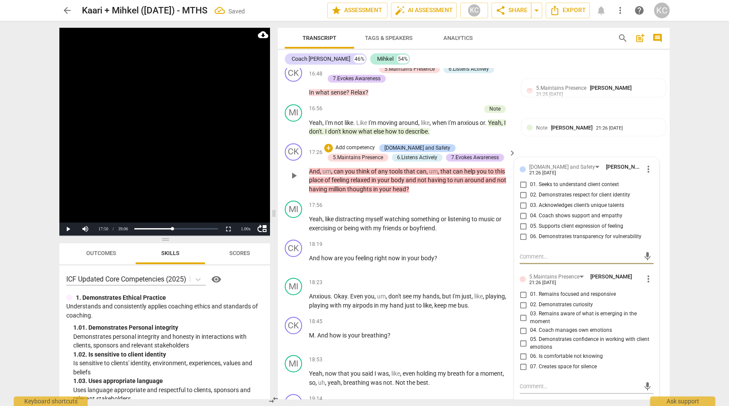
click at [521, 179] on input "01. Seeks to understand client context" at bounding box center [523, 184] width 14 height 10
click at [521, 190] on input "02. Demonstrates respect for client identity" at bounding box center [523, 195] width 14 height 10
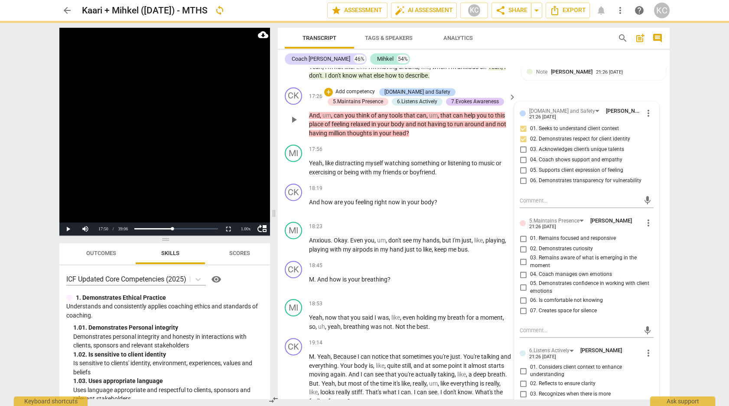
scroll to position [3017, 0]
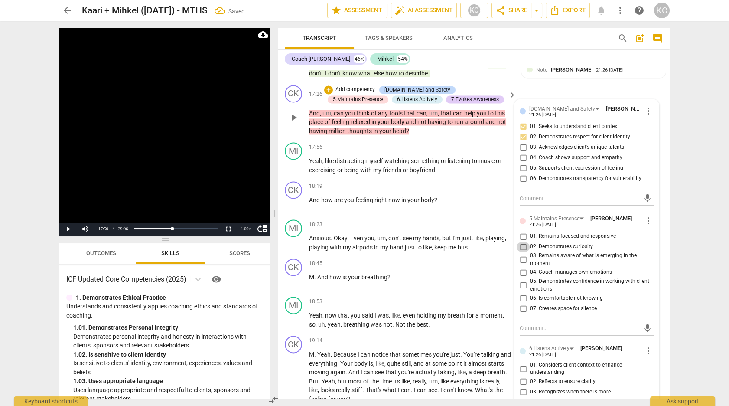
click at [519, 241] on input "02. Demonstrates curiosity" at bounding box center [523, 246] width 14 height 10
click at [519, 231] on input "01. Remains focused and responsive" at bounding box center [523, 236] width 14 height 10
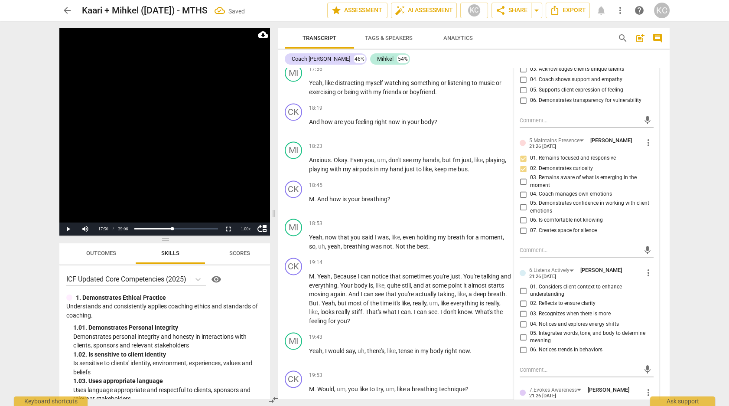
scroll to position [3096, 0]
click at [523, 202] on input "05. Demonstrates confidence in working with client emotions" at bounding box center [523, 207] width 14 height 10
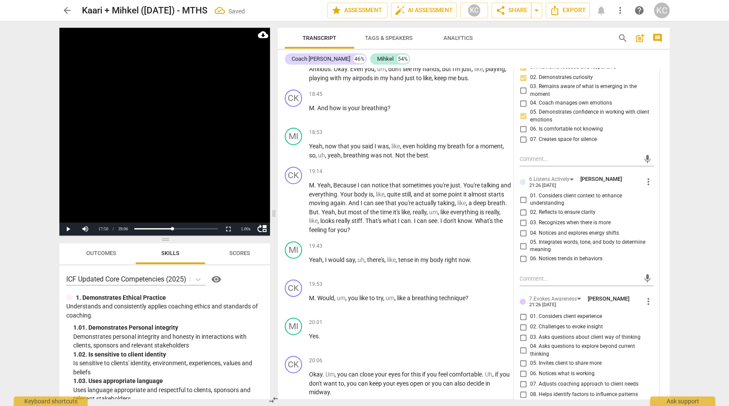
scroll to position [3187, 0]
click at [523, 97] on input "04. Coach manages own emotions" at bounding box center [523, 102] width 14 height 10
click at [524, 240] on input "05. Integrates words, tone, and body to determine meaning" at bounding box center [523, 245] width 14 height 10
click at [524, 193] on input "01. Considers client context to enhance understanding" at bounding box center [523, 198] width 14 height 10
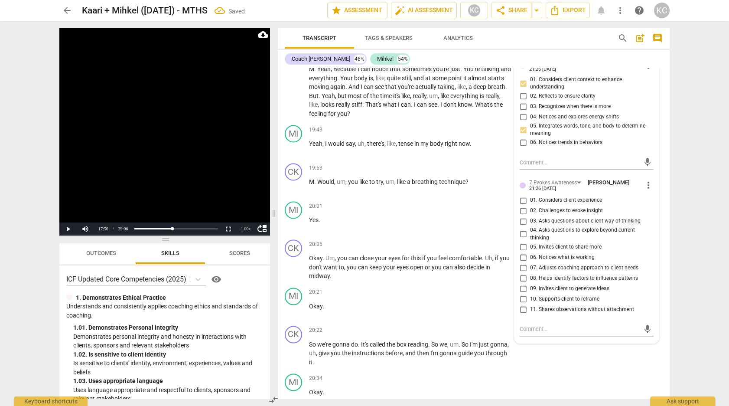
scroll to position [3316, 0]
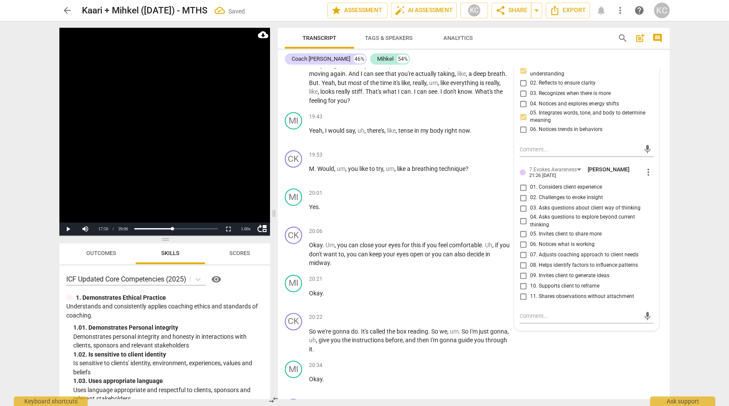
click at [521, 203] on input "03. Asks questions about client way of thinking" at bounding box center [523, 208] width 14 height 10
click at [523, 228] on input "05. Invites client to share more" at bounding box center [523, 233] width 14 height 10
click at [524, 312] on textarea at bounding box center [580, 316] width 120 height 8
click at [586, 357] on div "MI play_arrow pause 20:34 + Add competency keyboard_arrow_right Okay ." at bounding box center [474, 376] width 392 height 38
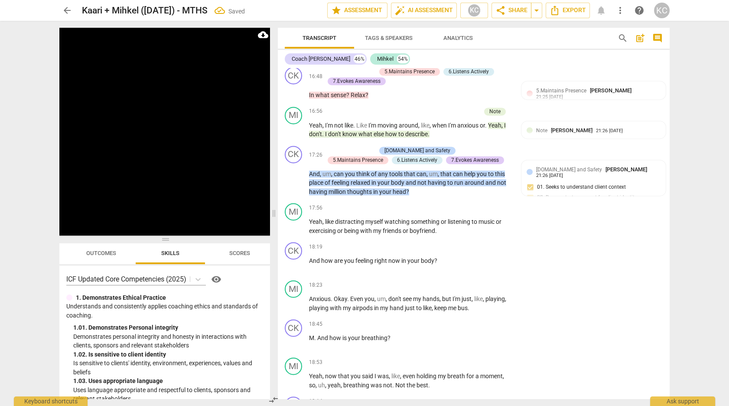
scroll to position [2961, 0]
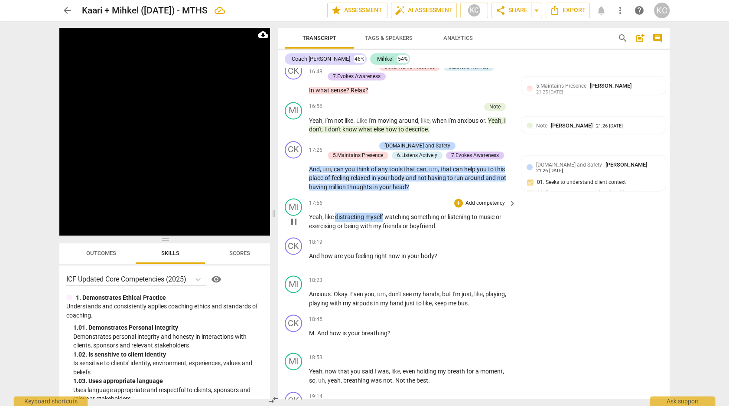
drag, startPoint x: 337, startPoint y: 208, endPoint x: 384, endPoint y: 206, distance: 46.8
click at [384, 212] on p "Yeah , like distracting myself watching something or listening to music or exer…" at bounding box center [410, 221] width 203 height 18
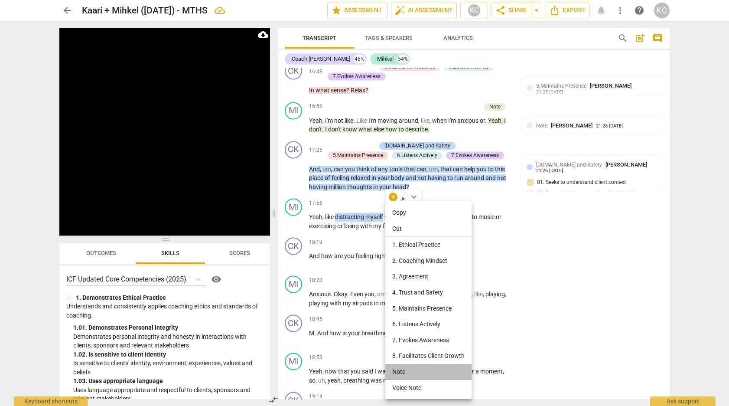
click at [404, 373] on li "Note" at bounding box center [428, 372] width 86 height 16
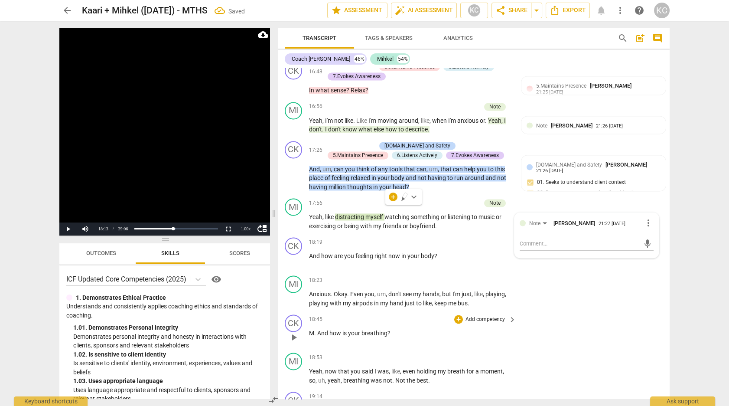
click at [573, 325] on div "CK play_arrow pause 18:45 + Add competency keyboard_arrow_right M . And how is …" at bounding box center [474, 330] width 392 height 38
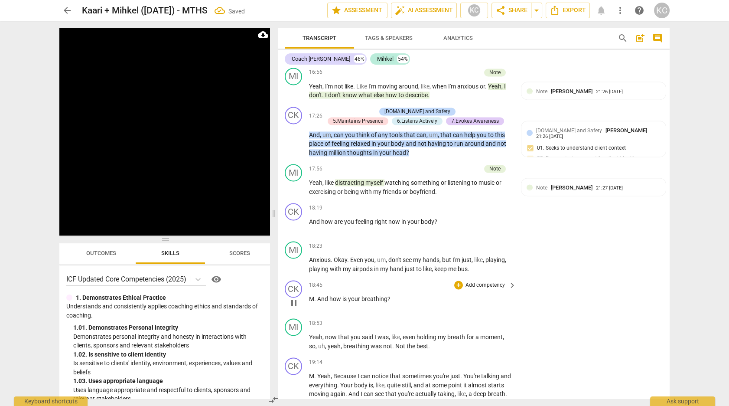
scroll to position [3001, 0]
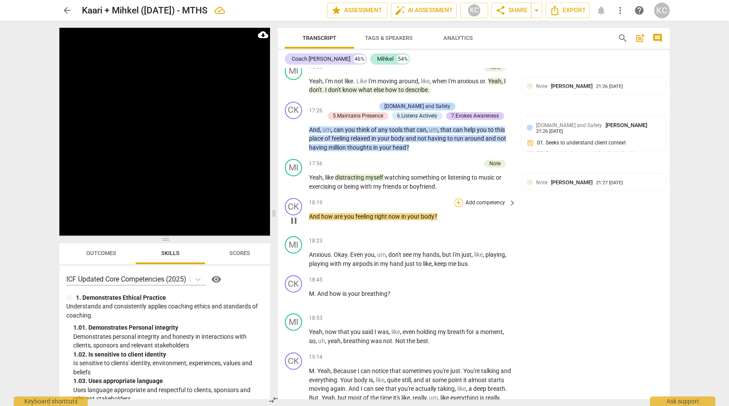
click at [458, 198] on div "+" at bounding box center [458, 202] width 9 height 9
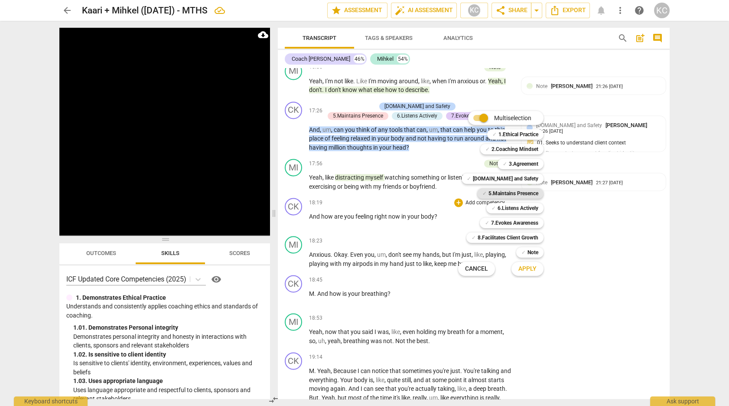
click at [491, 194] on b "5.Maintains Presence" at bounding box center [514, 193] width 50 height 10
click at [500, 178] on b "[DOMAIN_NAME] and Safety" at bounding box center [505, 178] width 65 height 10
click at [525, 269] on span "Apply" at bounding box center [527, 268] width 18 height 9
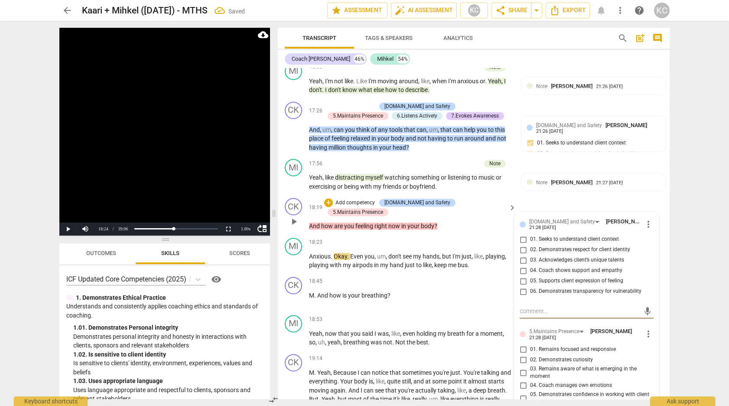
click at [523, 244] on input "02. Demonstrates respect for client identity" at bounding box center [523, 249] width 14 height 10
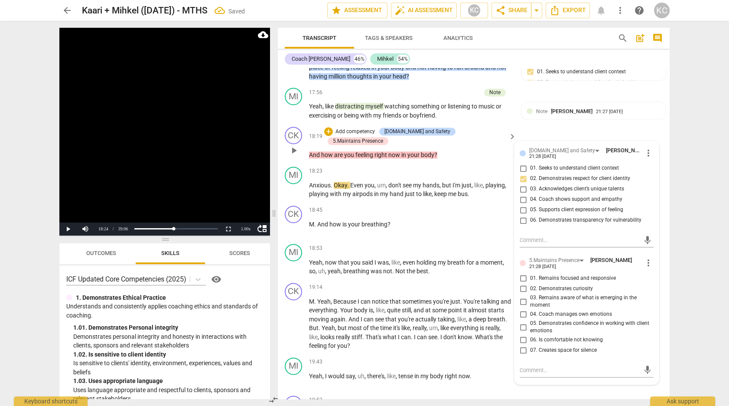
scroll to position [3072, 0]
click at [527, 204] on input "05. Supports client expression of feeling" at bounding box center [523, 209] width 14 height 10
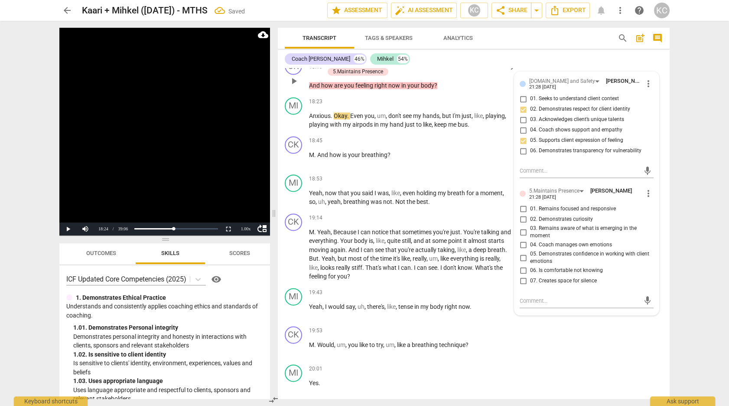
scroll to position [3144, 0]
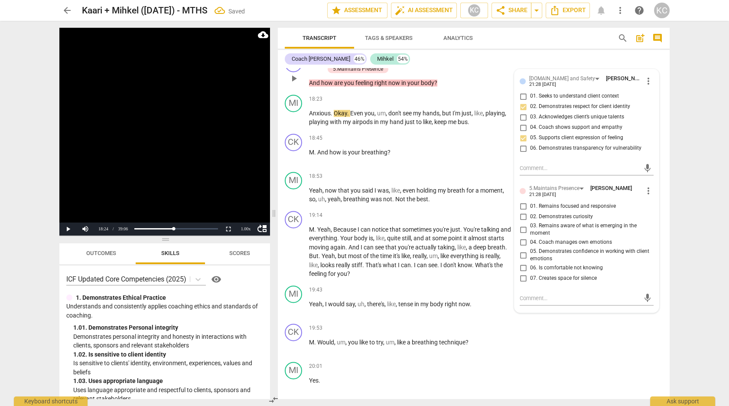
click at [521, 133] on input "05. Supports client expression of feeling" at bounding box center [523, 138] width 14 height 10
click at [522, 201] on input "01. Remains focused and responsive" at bounding box center [523, 206] width 14 height 10
click at [522, 212] on input "02. Demonstrates curiosity" at bounding box center [523, 217] width 14 height 10
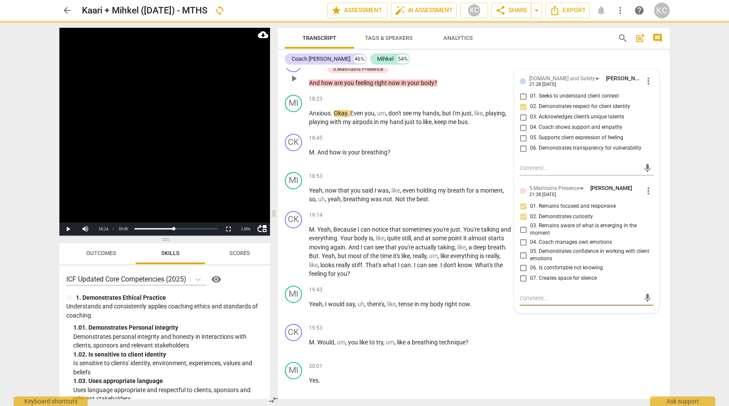
click at [528, 294] on textarea at bounding box center [580, 298] width 120 height 8
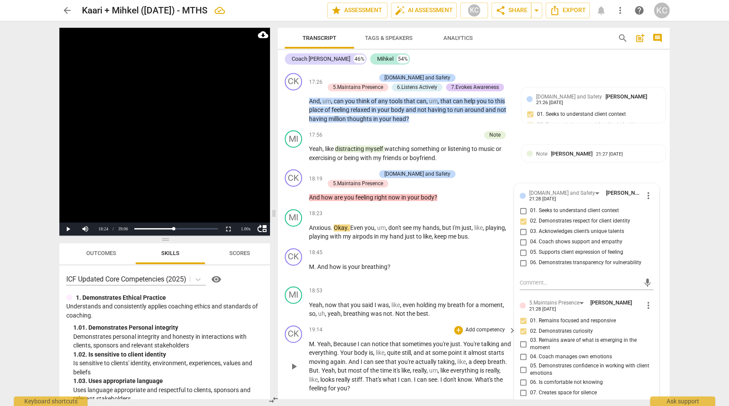
scroll to position [3029, 0]
click at [371, 189] on div "18:19 + Add competency 4.Trust and Safety 5.Maintains Presence keyboard_arrow_r…" at bounding box center [413, 185] width 208 height 33
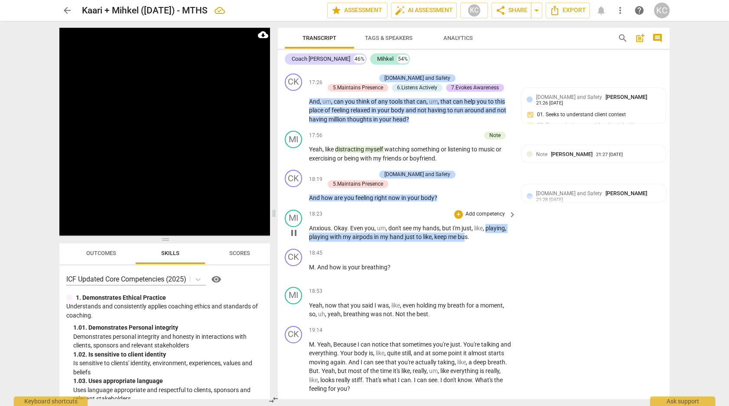
drag, startPoint x: 486, startPoint y: 217, endPoint x: 466, endPoint y: 228, distance: 22.1
click at [467, 228] on p "Anxious . Okay . Even you , um , don't see my hands , but I'm just , like , pla…" at bounding box center [410, 233] width 203 height 18
click at [466, 233] on span "bus" at bounding box center [463, 236] width 10 height 7
click at [468, 233] on span "bus" at bounding box center [463, 236] width 10 height 7
drag, startPoint x: 451, startPoint y: 217, endPoint x: 471, endPoint y: 225, distance: 21.2
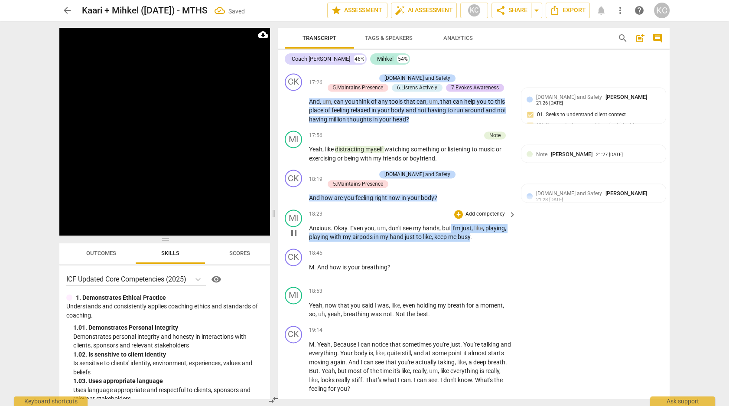
click at [471, 225] on p "Anxious . Okay . Even you , um , don't see my hands , but I'm just , like , pla…" at bounding box center [410, 233] width 203 height 18
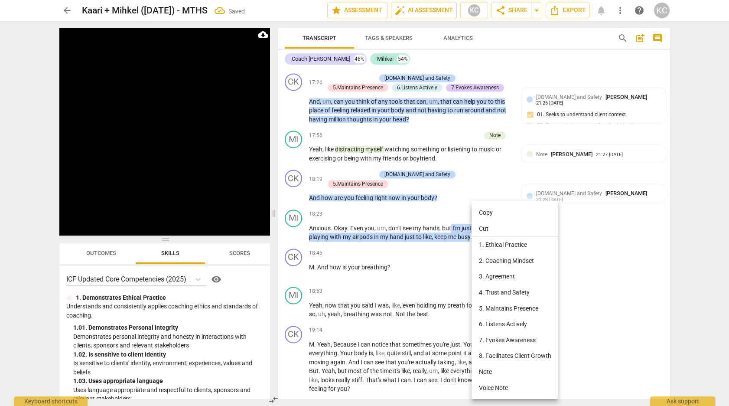
click at [493, 372] on li "Note" at bounding box center [515, 372] width 86 height 16
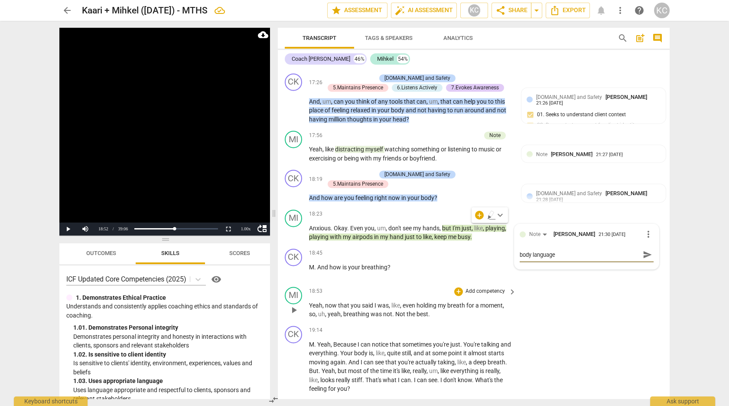
click at [596, 296] on div "MI play_arrow pause 18:53 + Add competency keyboard_arrow_right Yeah , now that…" at bounding box center [474, 302] width 392 height 39
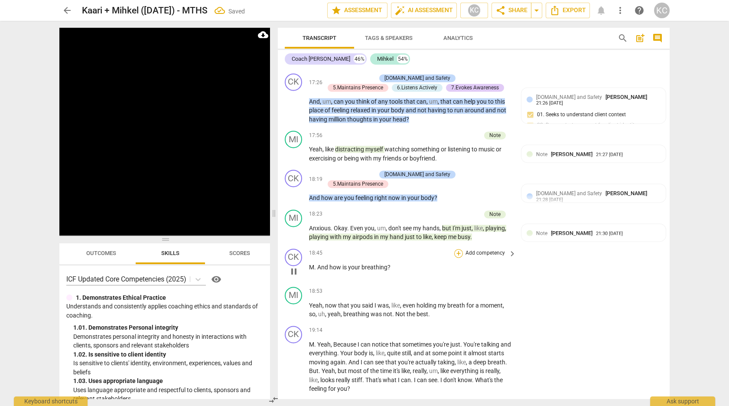
click at [456, 249] on div "+" at bounding box center [458, 253] width 9 height 9
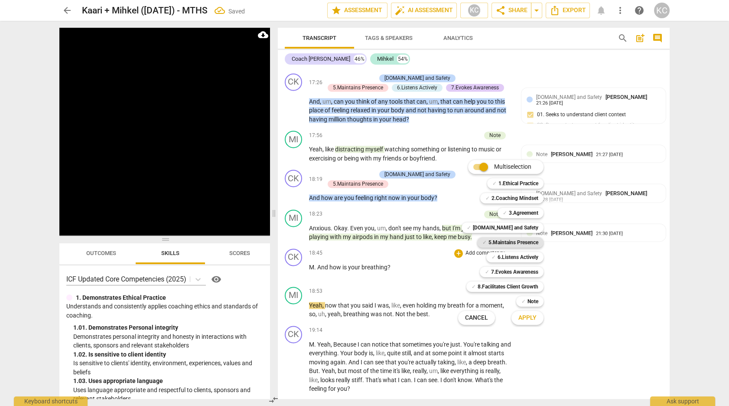
click at [485, 239] on span "✓" at bounding box center [484, 242] width 4 height 10
click at [524, 322] on button "Apply" at bounding box center [527, 318] width 32 height 16
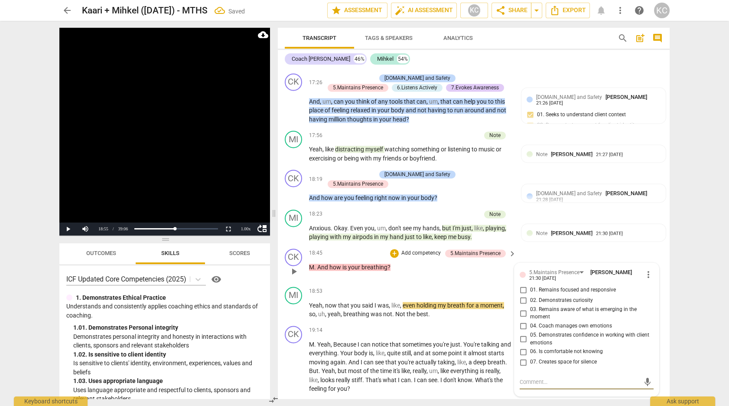
click at [524, 285] on input "01. Remains focused and responsive" at bounding box center [523, 290] width 14 height 10
click at [524, 295] on input "02. Demonstrates curiosity" at bounding box center [523, 300] width 14 height 10
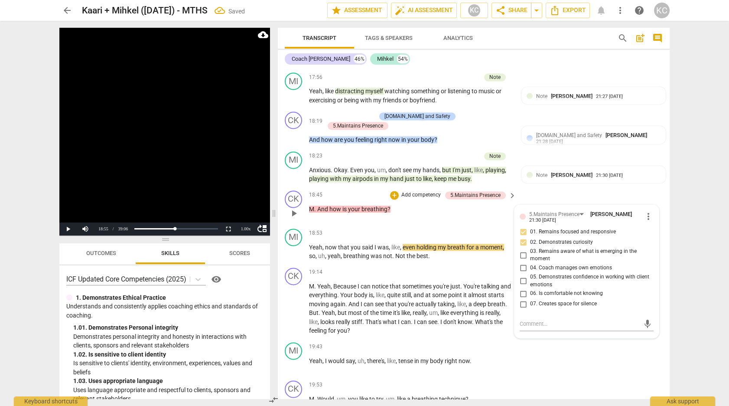
scroll to position [3098, 0]
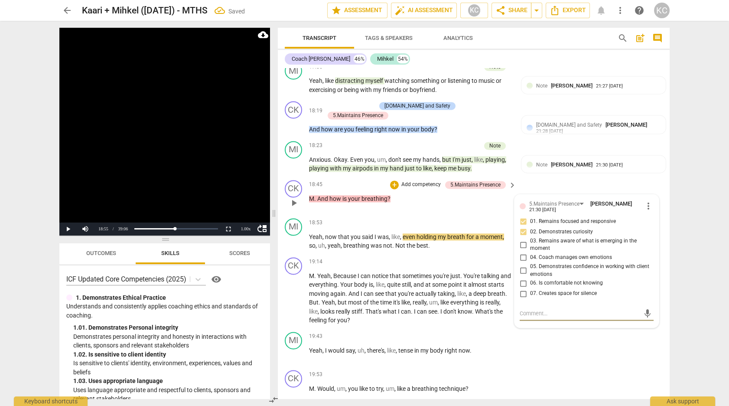
click at [522, 309] on textarea at bounding box center [580, 313] width 120 height 8
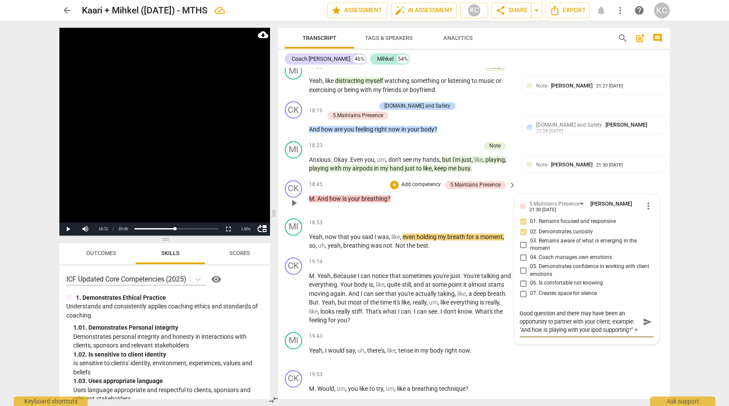
scroll to position [7, 0]
click at [556, 352] on div "MI play_arrow pause 19:43 + Add competency keyboard_arrow_right Yeah , I would …" at bounding box center [474, 347] width 392 height 38
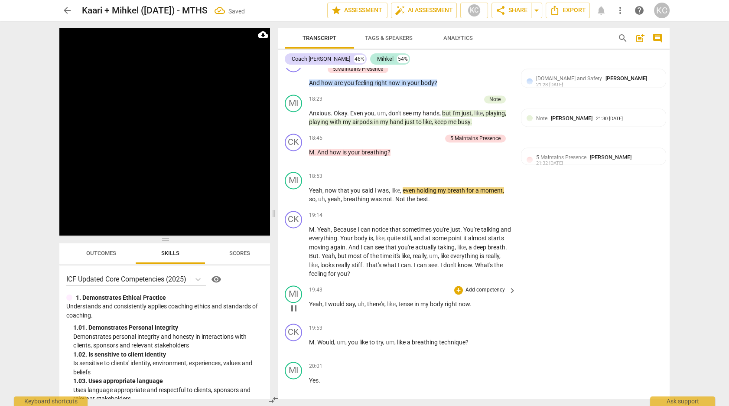
scroll to position [3148, 0]
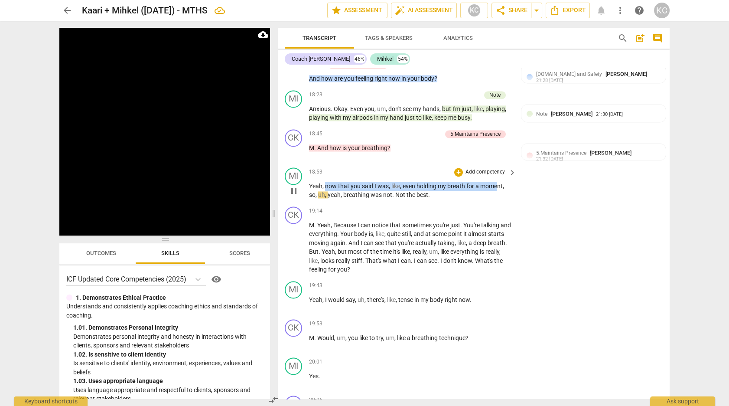
drag, startPoint x: 325, startPoint y: 174, endPoint x: 498, endPoint y: 175, distance: 173.4
click at [498, 182] on p "Yeah , now that you said I was , like , even holding my breath for a moment , s…" at bounding box center [410, 191] width 203 height 18
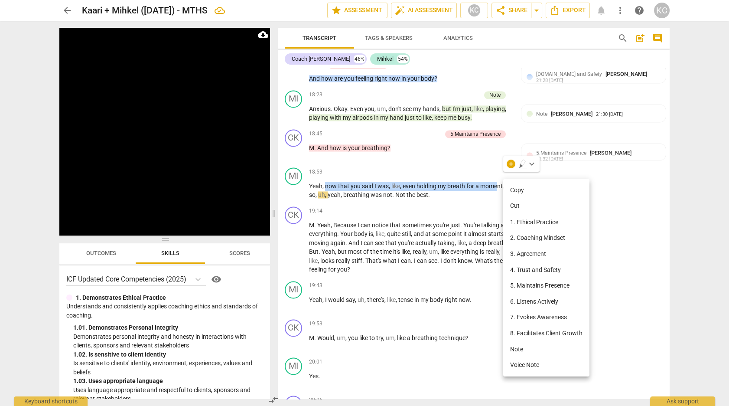
click at [517, 343] on li "Note" at bounding box center [546, 349] width 86 height 16
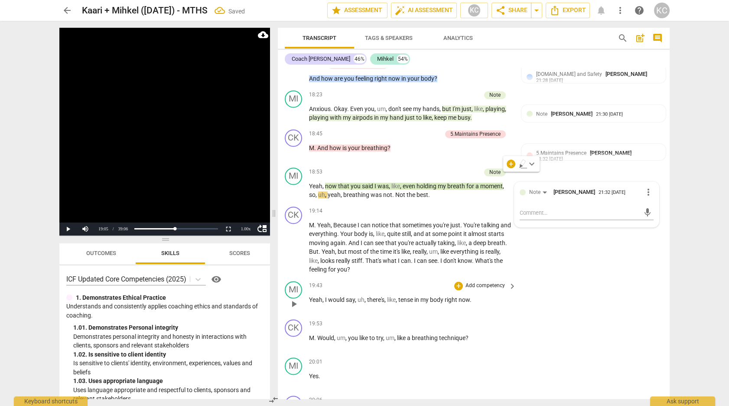
click at [597, 304] on div "MI play_arrow pause 19:43 + Add competency keyboard_arrow_right Yeah , I would …" at bounding box center [474, 296] width 392 height 38
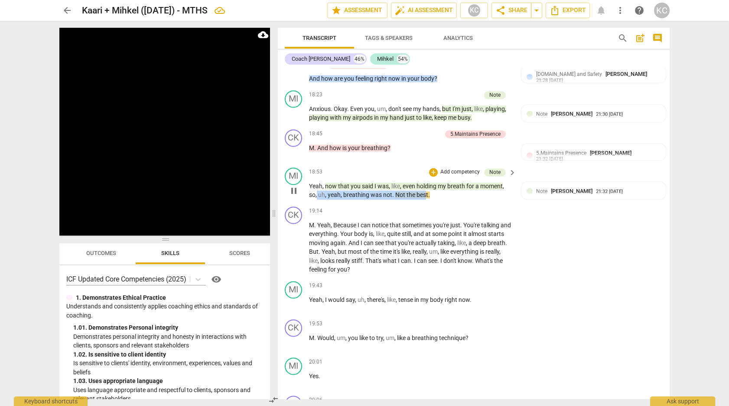
drag, startPoint x: 316, startPoint y: 186, endPoint x: 426, endPoint y: 187, distance: 109.2
click at [426, 187] on p "Yeah , now that you said I was , like , even holding my breath for a moment , s…" at bounding box center [410, 191] width 203 height 18
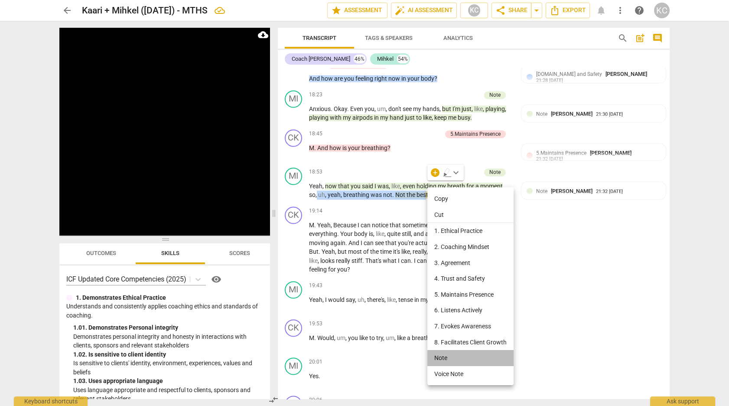
click at [451, 355] on li "Note" at bounding box center [470, 358] width 86 height 16
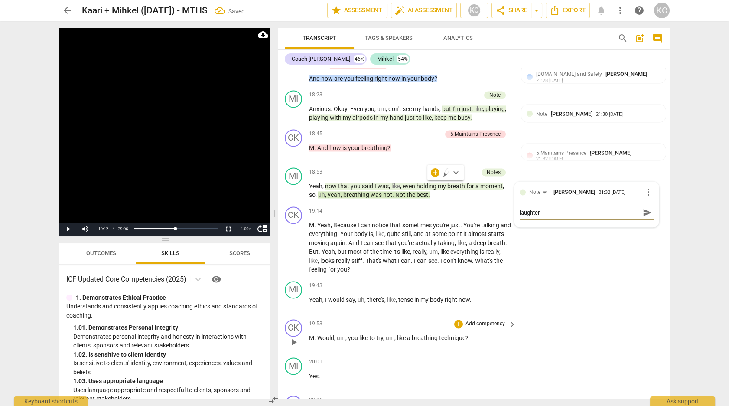
click at [579, 319] on div "CK play_arrow pause 19:53 + Add competency keyboard_arrow_right M . Would , um …" at bounding box center [474, 335] width 392 height 38
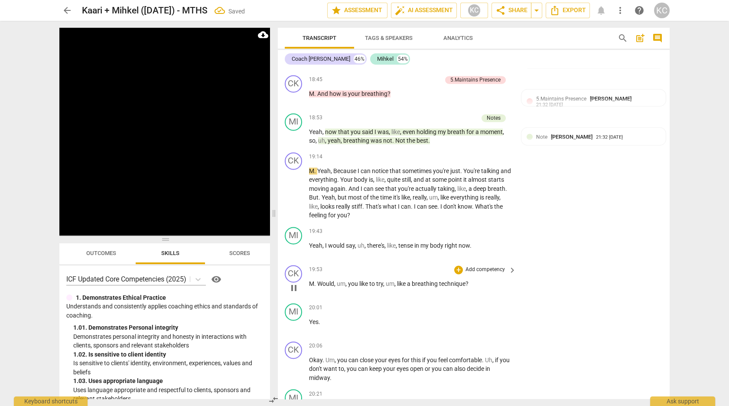
scroll to position [3203, 0]
click at [505, 186] on span "." at bounding box center [506, 188] width 2 height 7
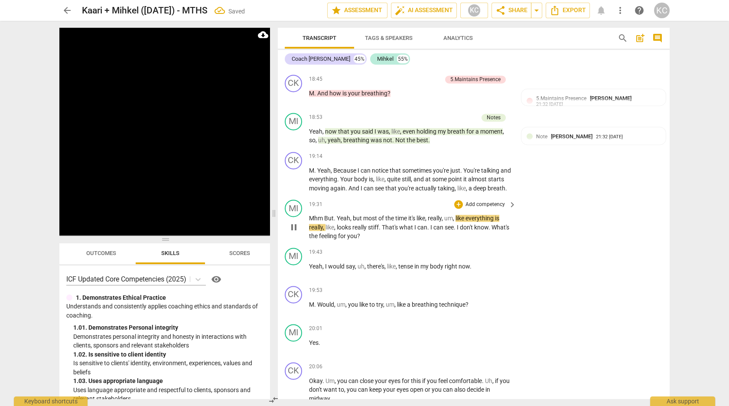
click at [324, 215] on span "Mhm" at bounding box center [316, 218] width 15 height 7
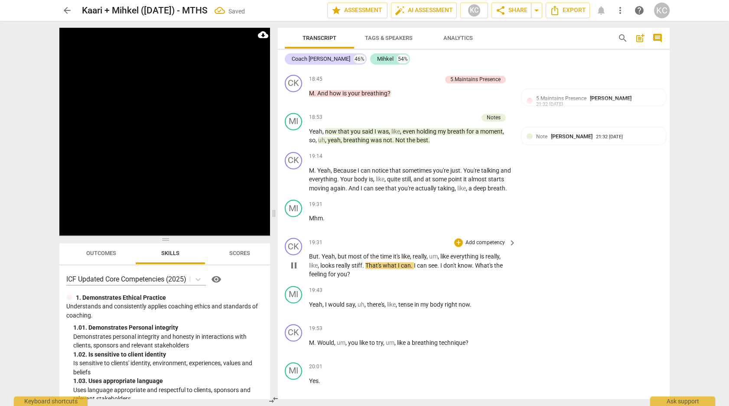
click at [365, 263] on span "." at bounding box center [363, 265] width 3 height 7
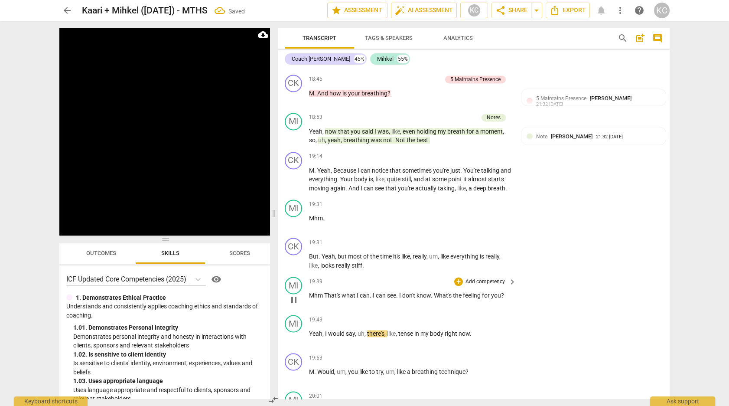
click at [325, 292] on span "That's" at bounding box center [332, 295] width 17 height 7
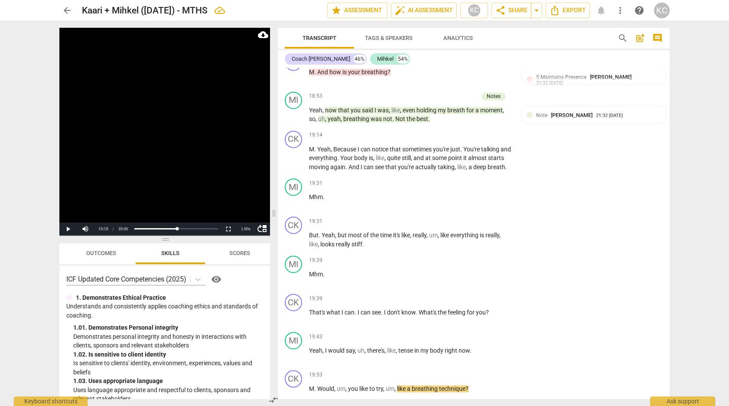
scroll to position [3217, 0]
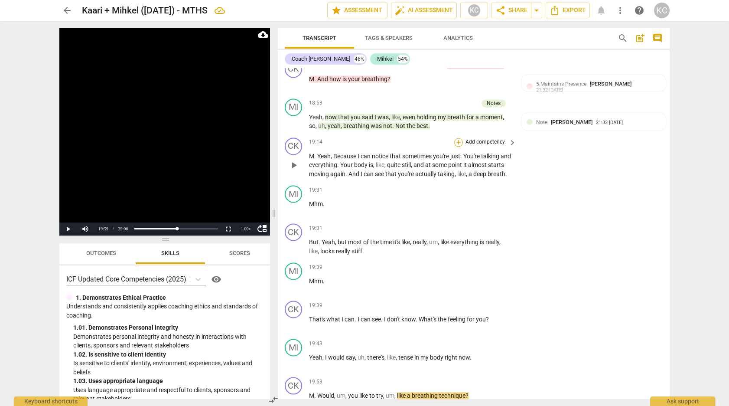
click at [458, 138] on div "+" at bounding box center [458, 142] width 9 height 9
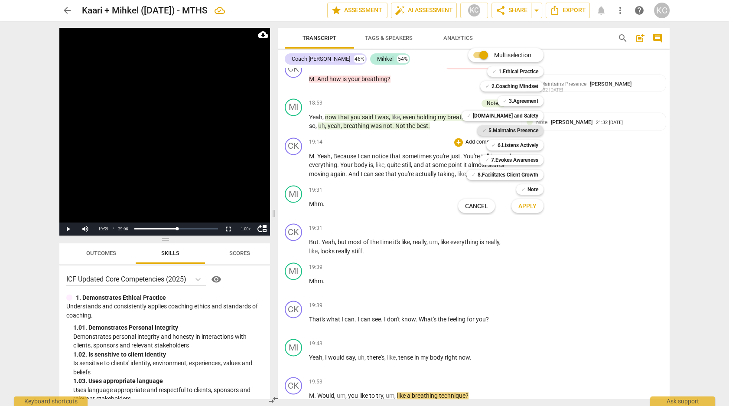
click at [501, 127] on b "5.Maintains Presence" at bounding box center [514, 130] width 50 height 10
click at [504, 158] on b "7.Evokes Awareness" at bounding box center [514, 160] width 47 height 10
click at [526, 204] on span "Apply" at bounding box center [527, 206] width 18 height 9
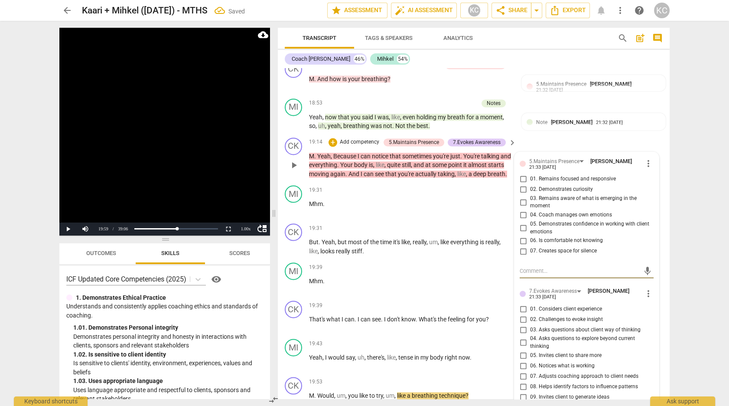
click at [519, 174] on input "01. Remains focused and responsive" at bounding box center [523, 179] width 14 height 10
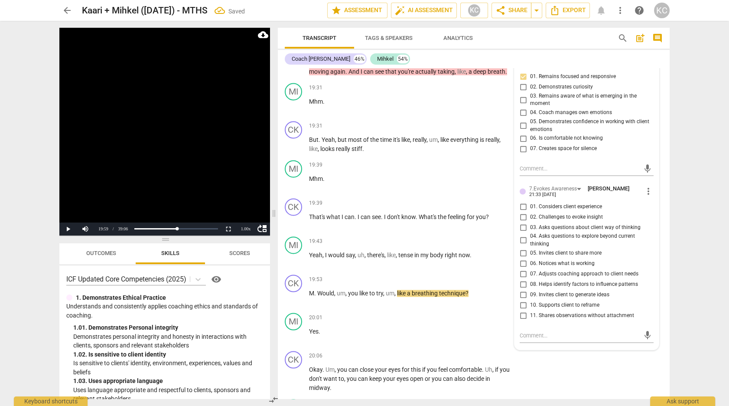
scroll to position [3321, 0]
click at [527, 309] on input "11. Shares observations without attachment" at bounding box center [523, 314] width 14 height 10
click at [569, 355] on div "CK play_arrow pause 20:06 + Add competency keyboard_arrow_right Okay . Um , you…" at bounding box center [474, 370] width 392 height 48
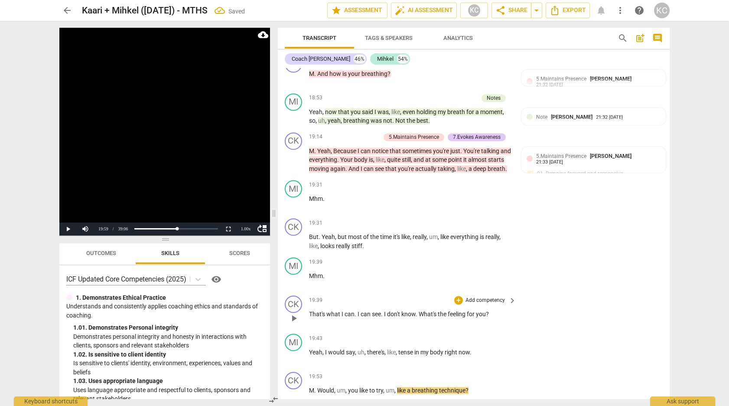
scroll to position [3224, 0]
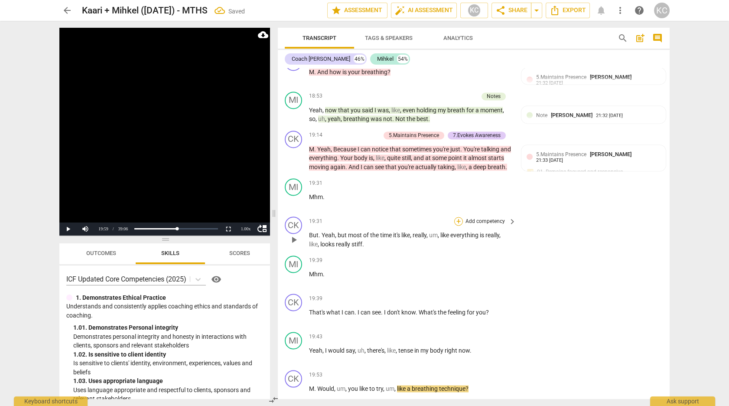
click at [461, 217] on div "+" at bounding box center [458, 221] width 9 height 9
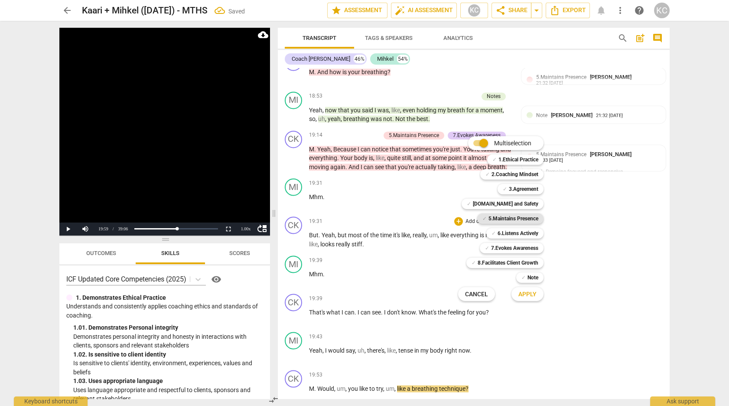
click at [489, 219] on b "5.Maintains Presence" at bounding box center [514, 218] width 50 height 10
click at [491, 244] on b "7.Evokes Awareness" at bounding box center [514, 248] width 47 height 10
click at [521, 293] on span "Apply" at bounding box center [527, 294] width 18 height 9
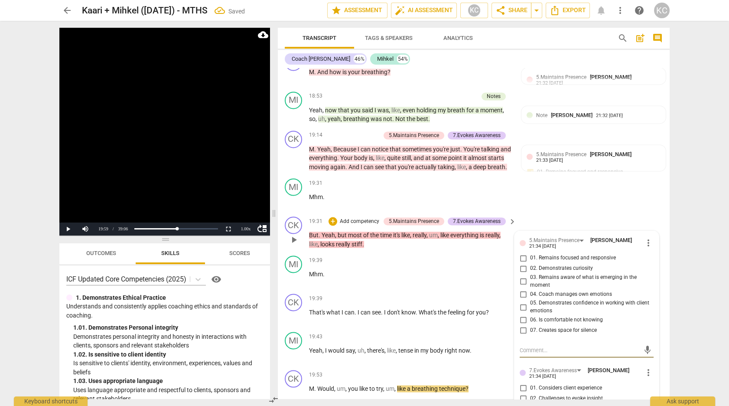
click at [521, 254] on input "01. Remains focused and responsive" at bounding box center [523, 258] width 14 height 10
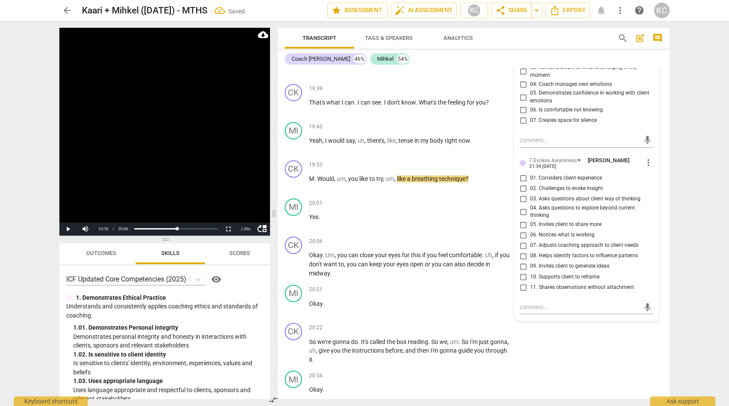
scroll to position [3436, 0]
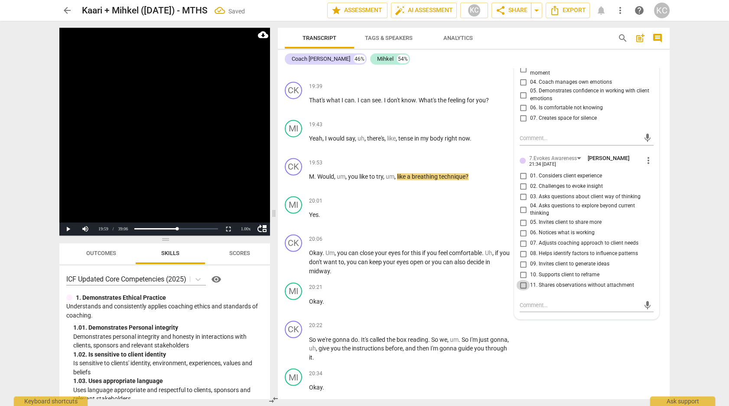
click at [524, 283] on input "11. Shares observations without attachment" at bounding box center [523, 285] width 14 height 10
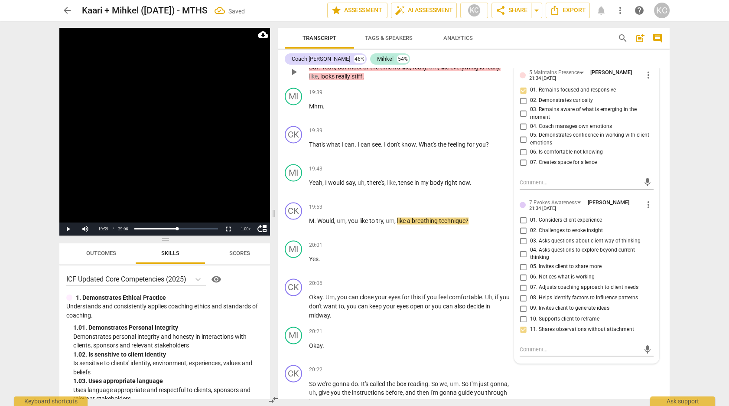
scroll to position [3352, 0]
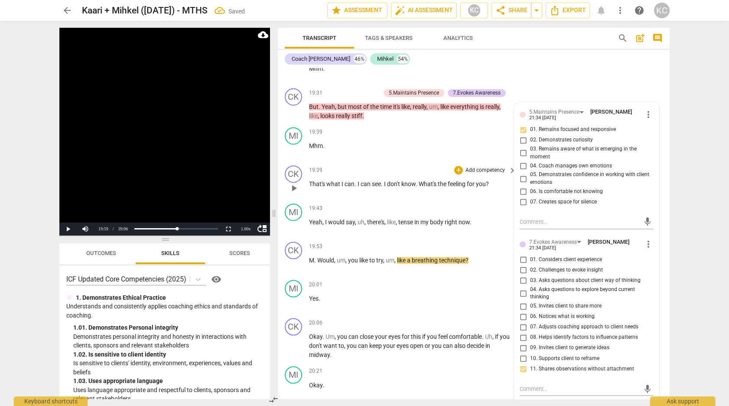
click at [409, 168] on div "19:39 + Add competency keyboard_arrow_right" at bounding box center [413, 170] width 208 height 10
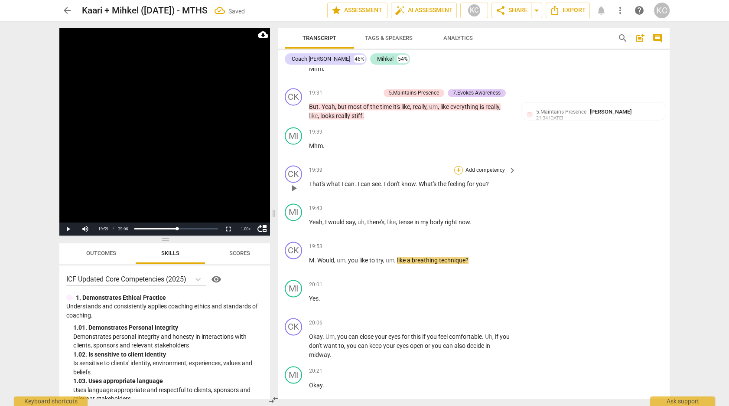
click at [457, 167] on div "+" at bounding box center [458, 170] width 9 height 9
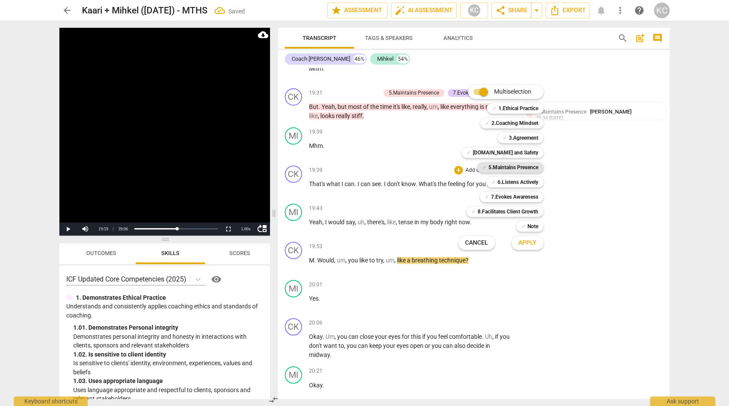
click at [489, 170] on b "5.Maintains Presence" at bounding box center [514, 167] width 50 height 10
click at [521, 245] on span "Apply" at bounding box center [527, 242] width 18 height 9
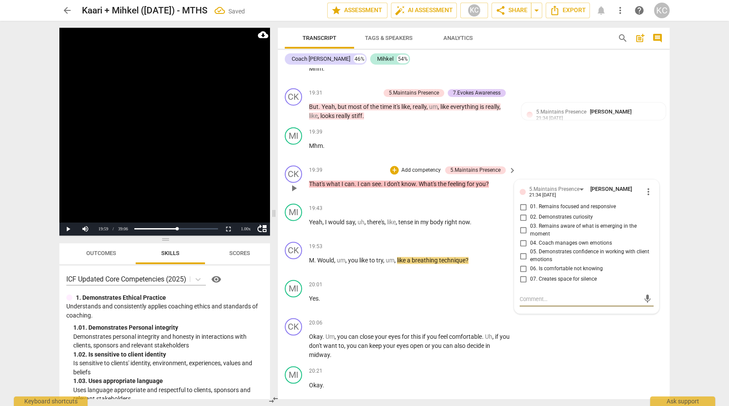
click at [522, 203] on input "01. Remains focused and responsive" at bounding box center [523, 207] width 14 height 10
click at [533, 296] on textarea at bounding box center [580, 299] width 120 height 8
click at [600, 334] on div "CK play_arrow pause 20:06 + Add competency keyboard_arrow_right Okay . Um , you…" at bounding box center [474, 338] width 392 height 48
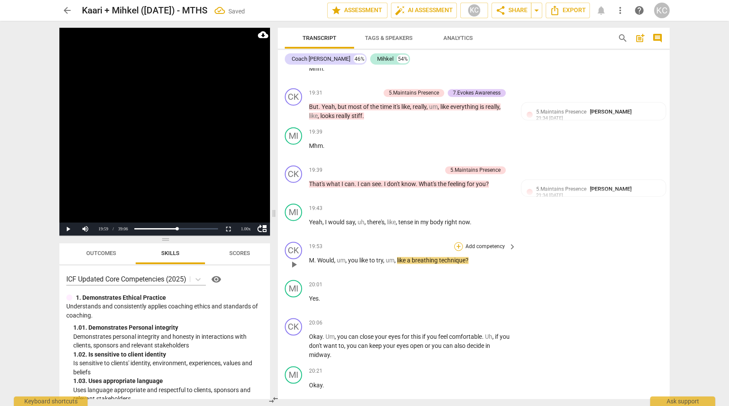
click at [460, 245] on div "+" at bounding box center [458, 246] width 9 height 9
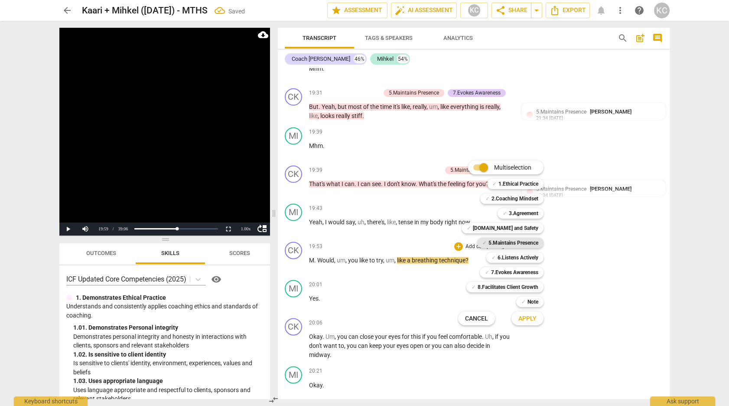
click at [490, 244] on b "5.Maintains Presence" at bounding box center [514, 243] width 50 height 10
click at [523, 319] on span "Apply" at bounding box center [527, 318] width 18 height 9
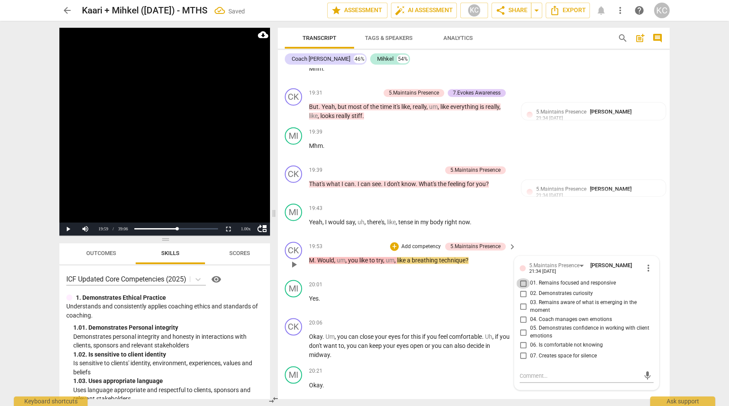
click at [523, 278] on input "01. Remains focused and responsive" at bounding box center [523, 283] width 14 height 10
click at [521, 290] on input "02. Demonstrates curiosity" at bounding box center [523, 293] width 14 height 10
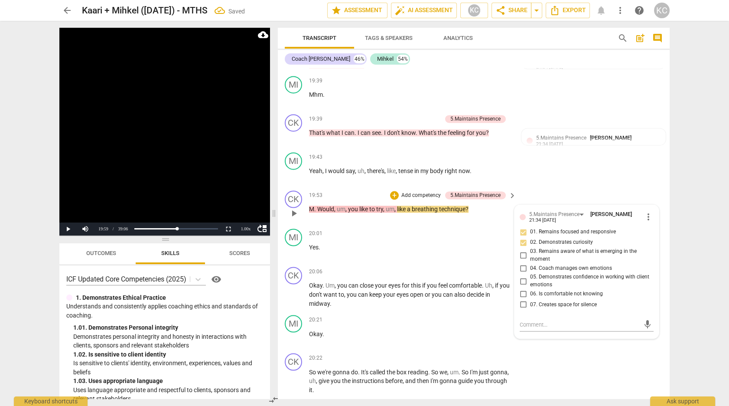
scroll to position [3440, 0]
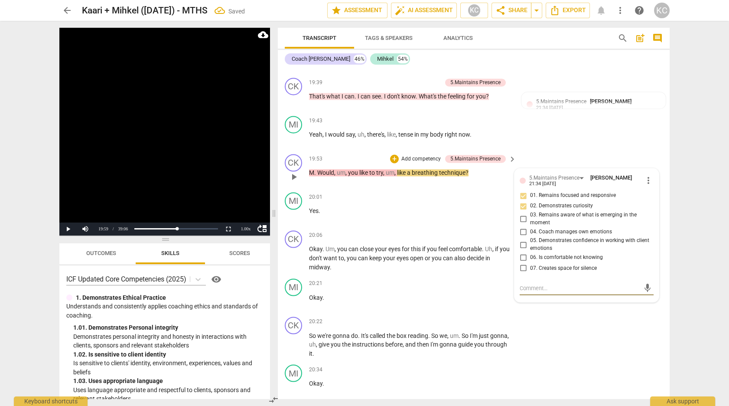
click at [521, 285] on textarea at bounding box center [580, 287] width 120 height 8
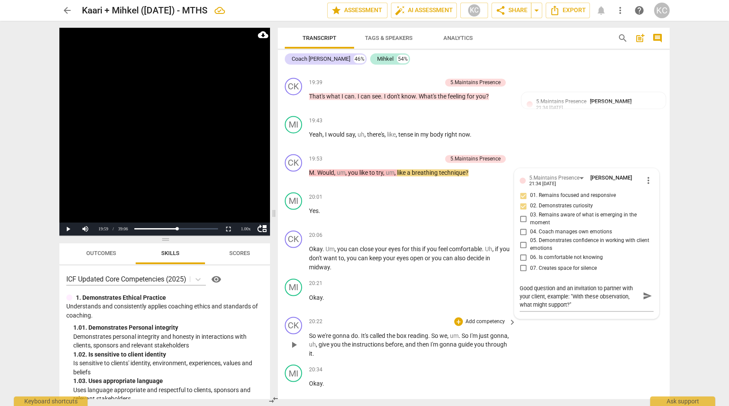
click at [593, 330] on div "CK play_arrow pause 20:22 + Add competency keyboard_arrow_right So we're gonna …" at bounding box center [474, 337] width 392 height 48
